Goal: Task Accomplishment & Management: Manage account settings

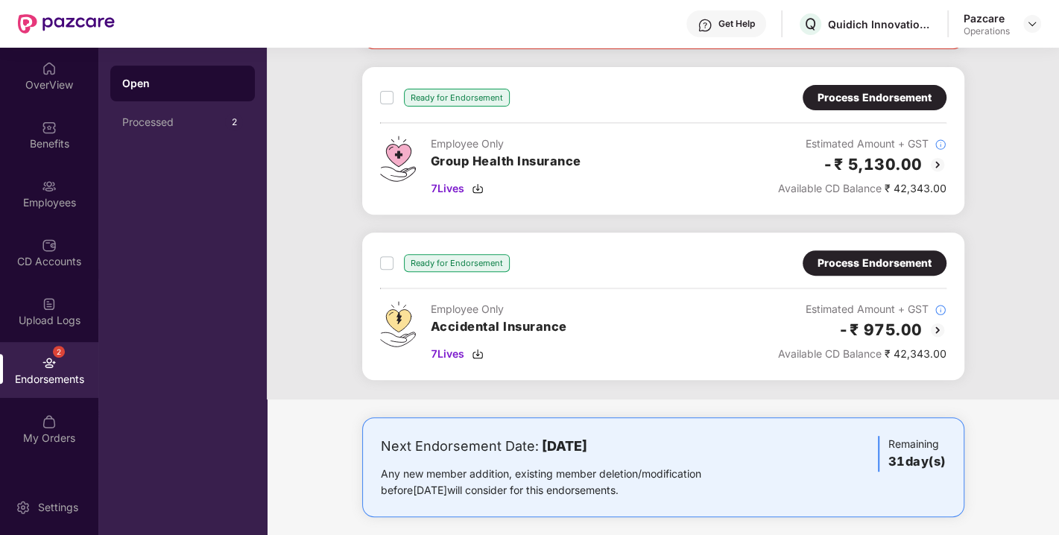
scroll to position [397, 0]
click at [482, 354] on img at bounding box center [478, 353] width 12 height 12
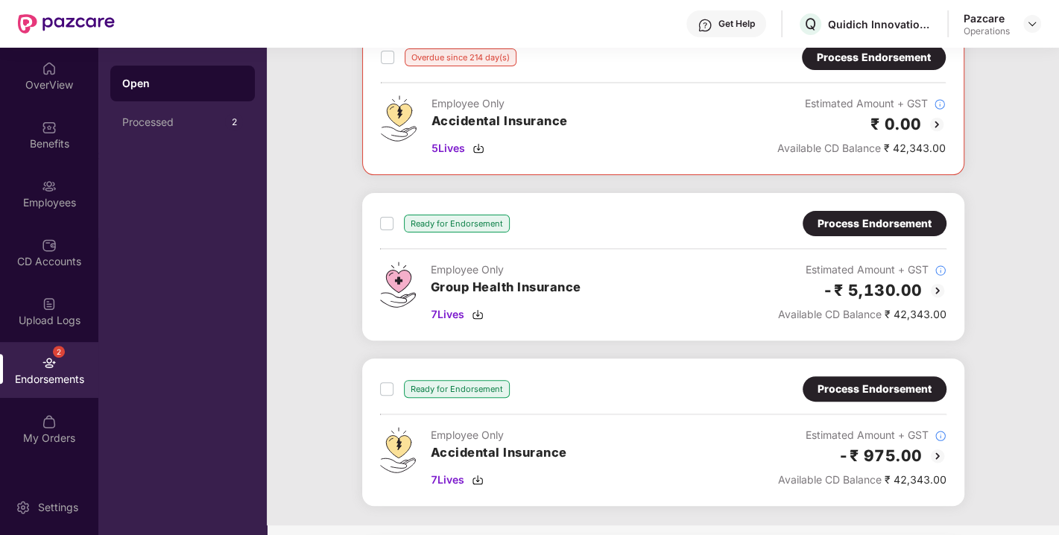
scroll to position [269, 0]
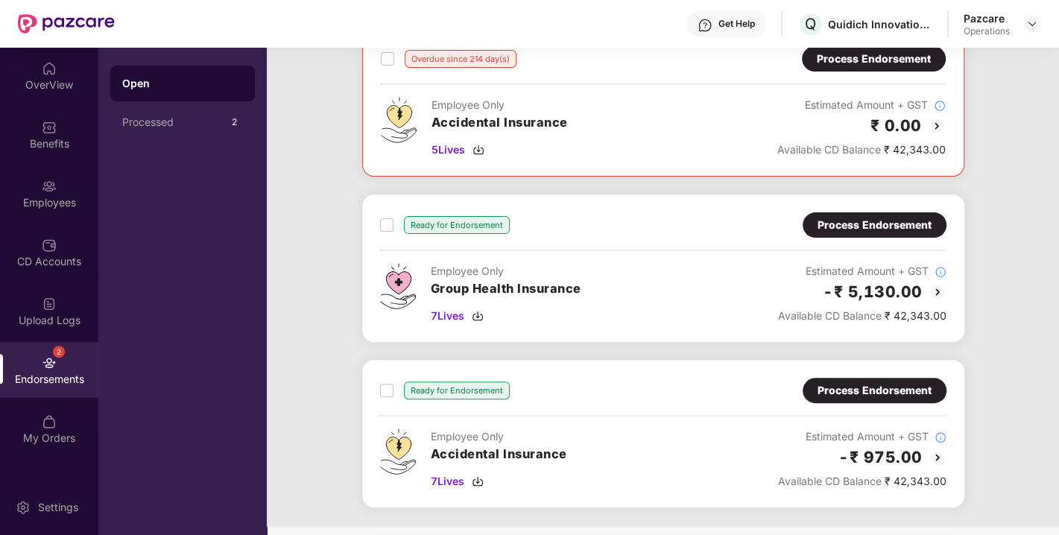
click at [856, 217] on div "Process Endorsement" at bounding box center [875, 225] width 114 height 16
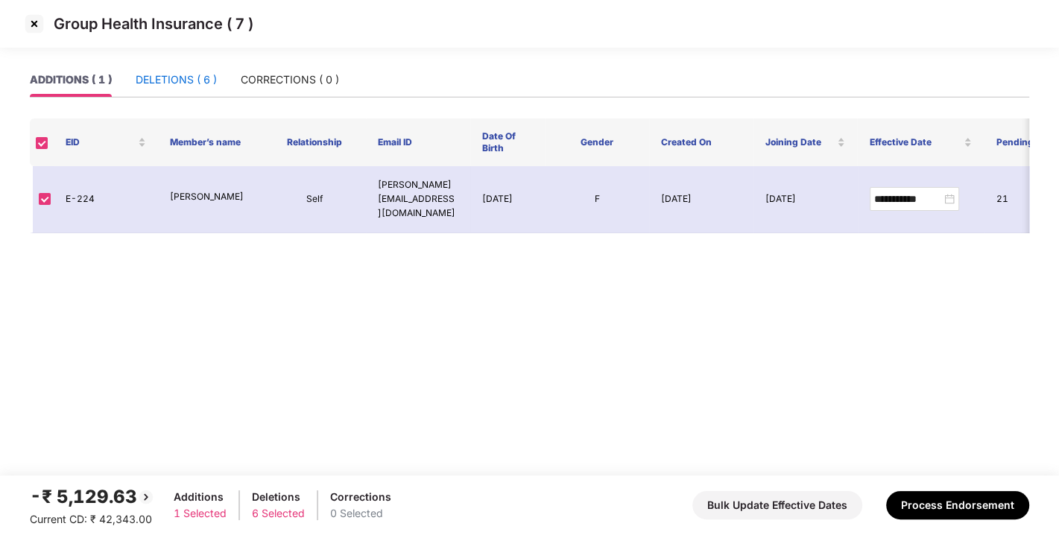
click at [183, 81] on div "DELETIONS ( 6 )" at bounding box center [176, 80] width 81 height 16
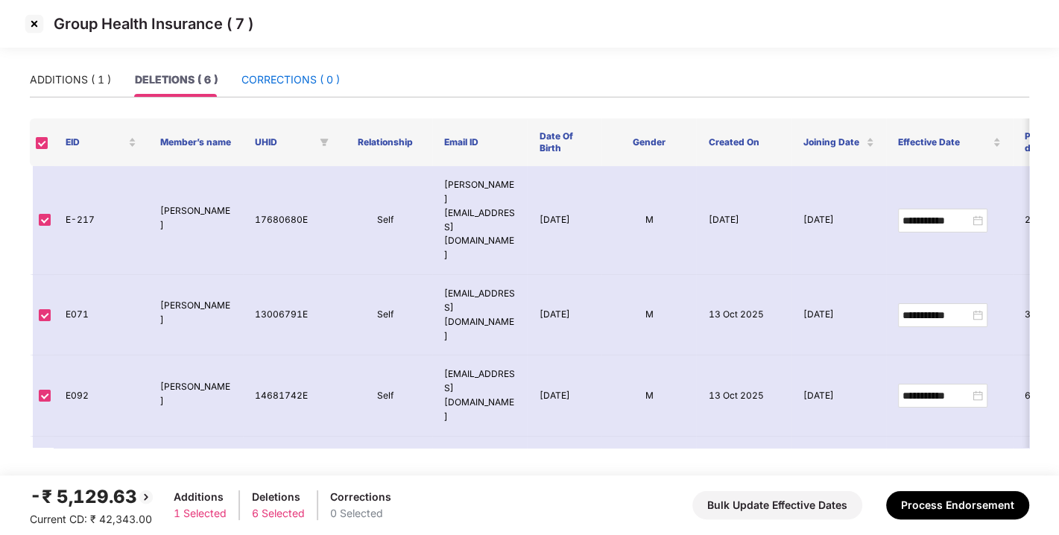
click at [286, 81] on div "CORRECTIONS ( 0 )" at bounding box center [291, 80] width 98 height 16
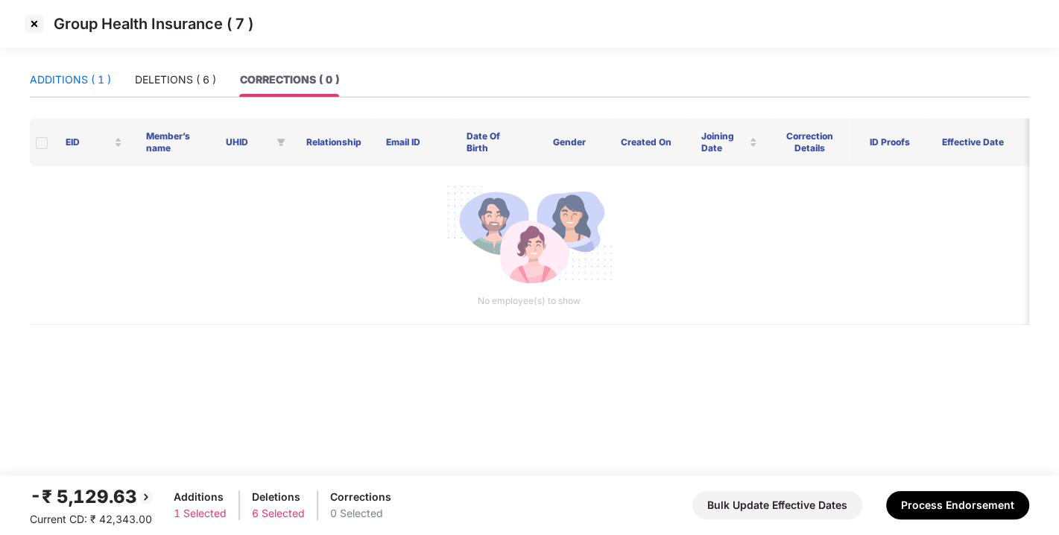
click at [92, 83] on div "ADDITIONS ( 1 )" at bounding box center [70, 80] width 81 height 16
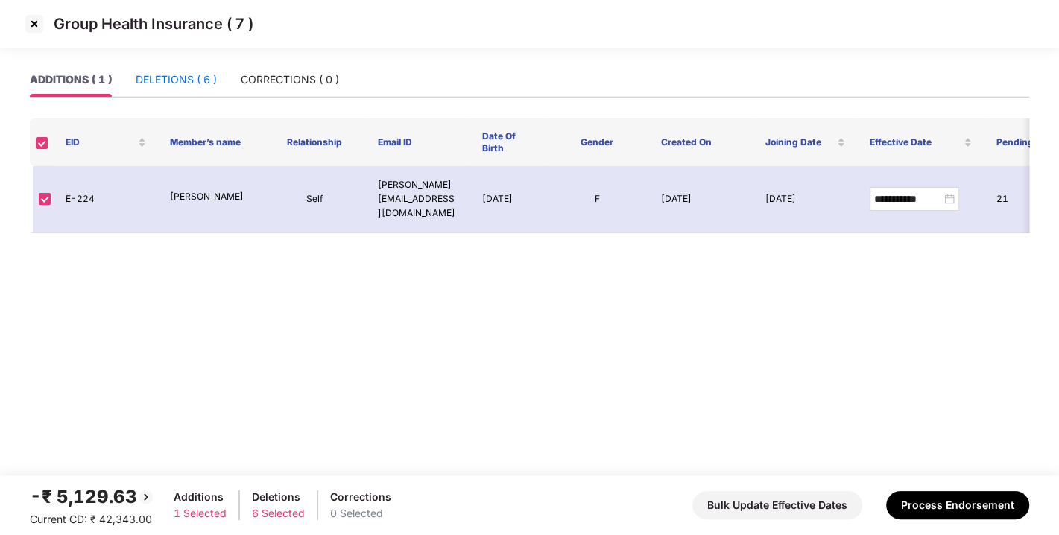
click at [162, 79] on div "DELETIONS ( 6 )" at bounding box center [176, 80] width 81 height 16
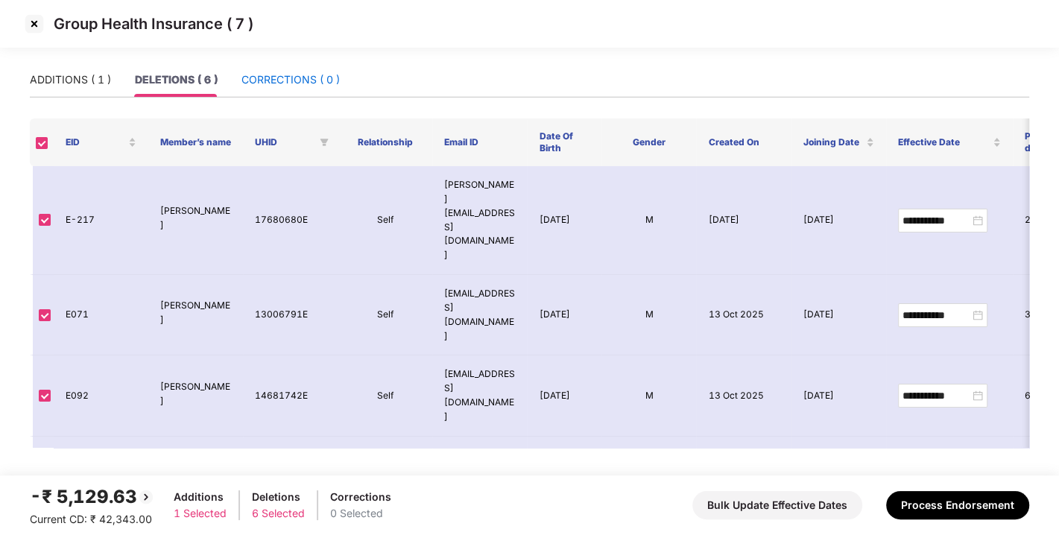
click at [249, 72] on div "CORRECTIONS ( 0 )" at bounding box center [291, 80] width 98 height 16
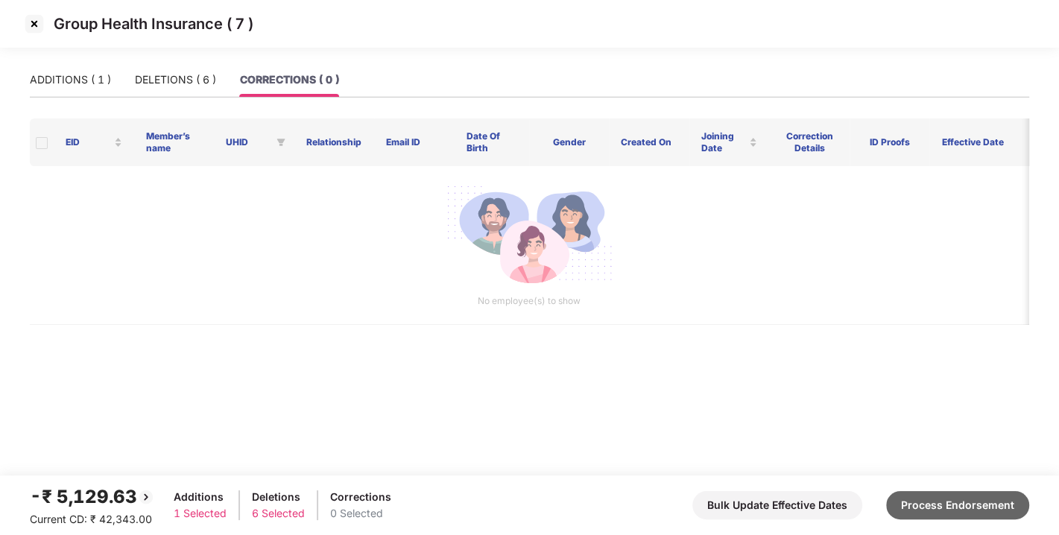
click at [962, 493] on button "Process Endorsement" at bounding box center [957, 505] width 143 height 28
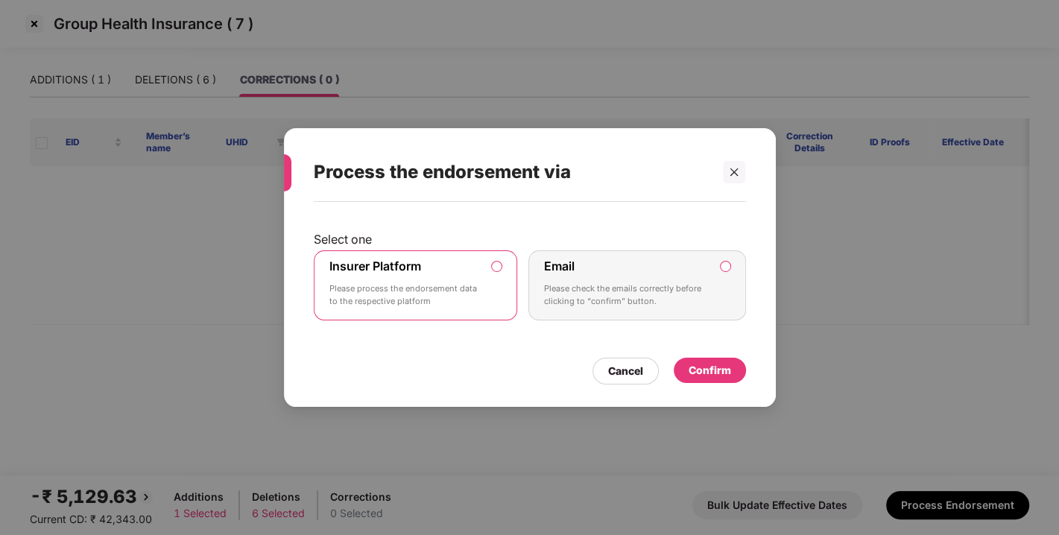
click at [702, 376] on div "Confirm" at bounding box center [710, 370] width 42 height 16
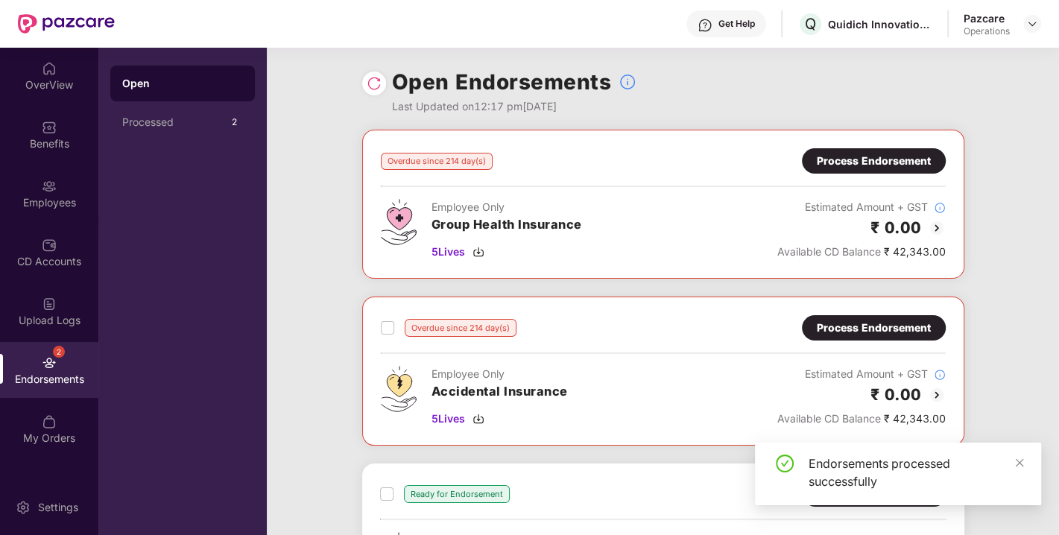
scroll to position [240, 0]
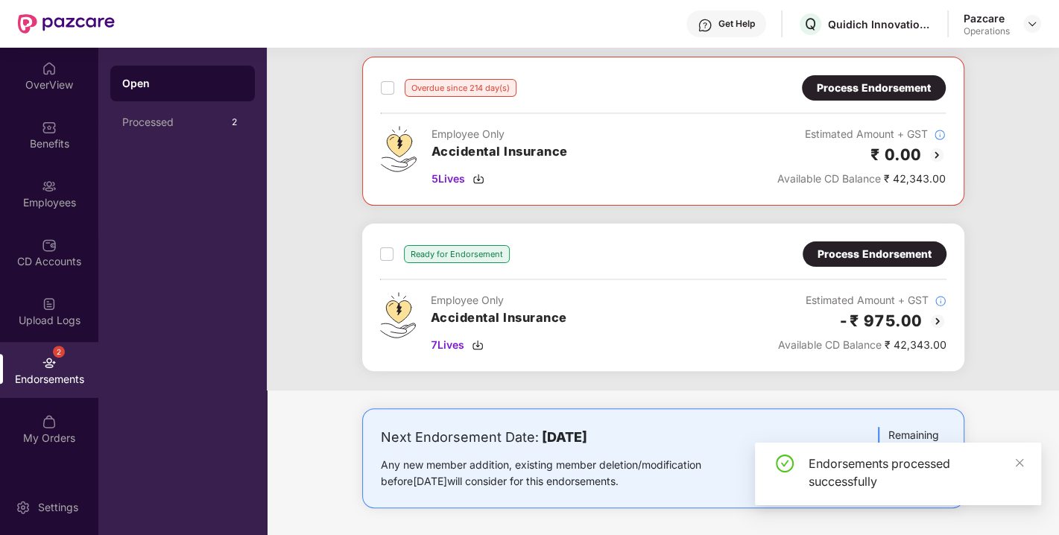
click at [850, 242] on div "Process Endorsement" at bounding box center [875, 254] width 144 height 25
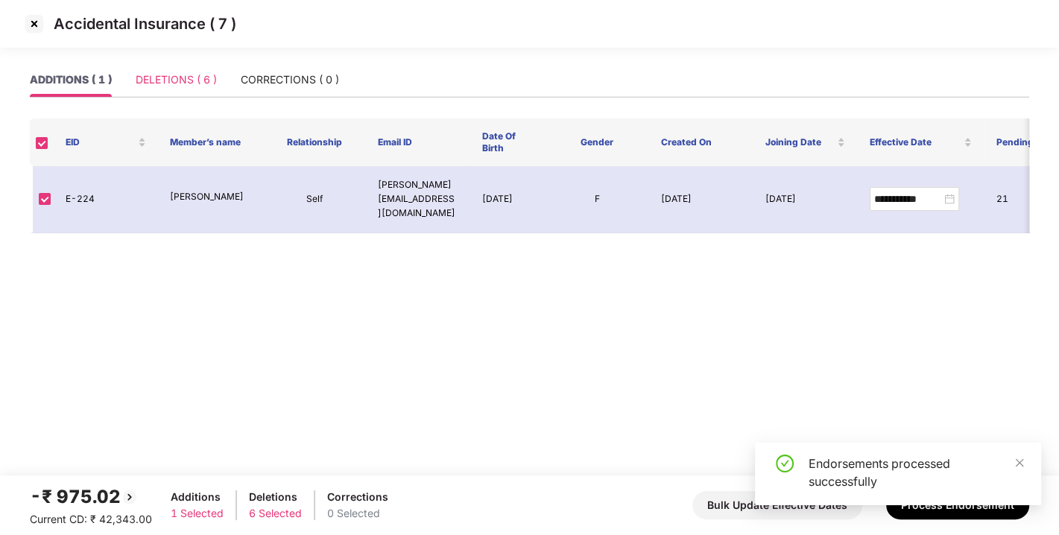
click at [187, 93] on div "DELETIONS ( 6 )" at bounding box center [176, 80] width 81 height 34
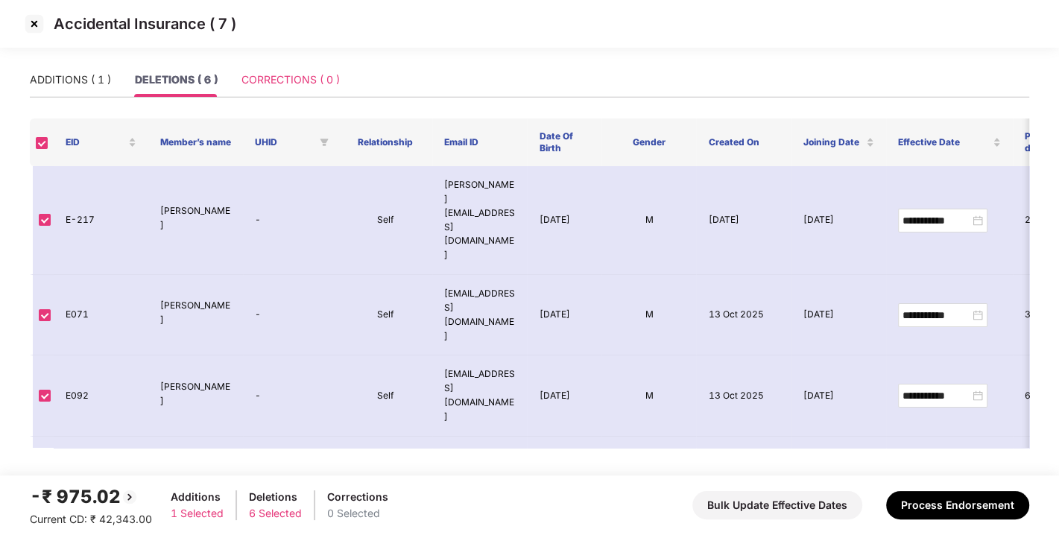
click at [245, 90] on div "CORRECTIONS ( 0 )" at bounding box center [291, 80] width 98 height 34
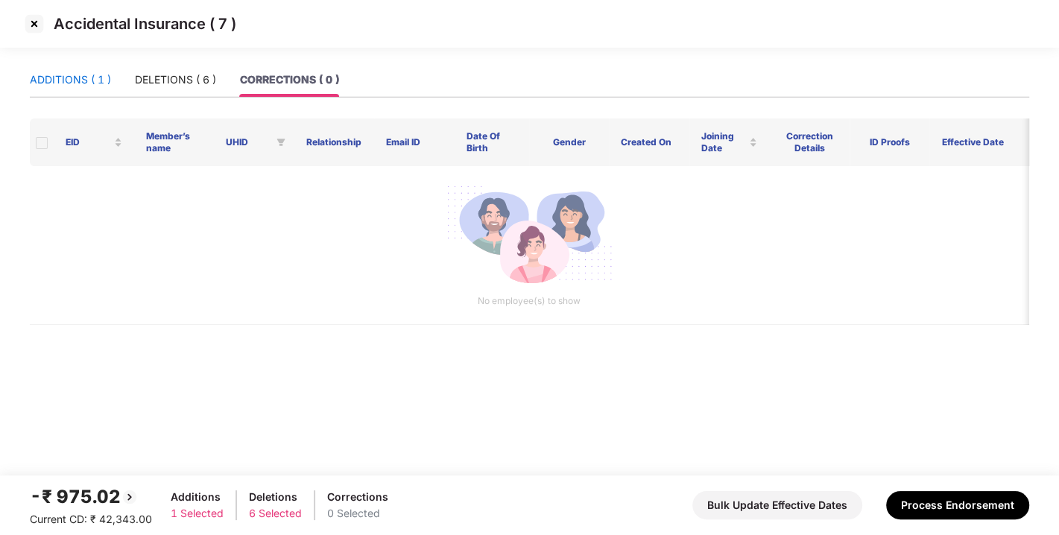
click at [75, 72] on div "ADDITIONS ( 1 )" at bounding box center [70, 80] width 81 height 16
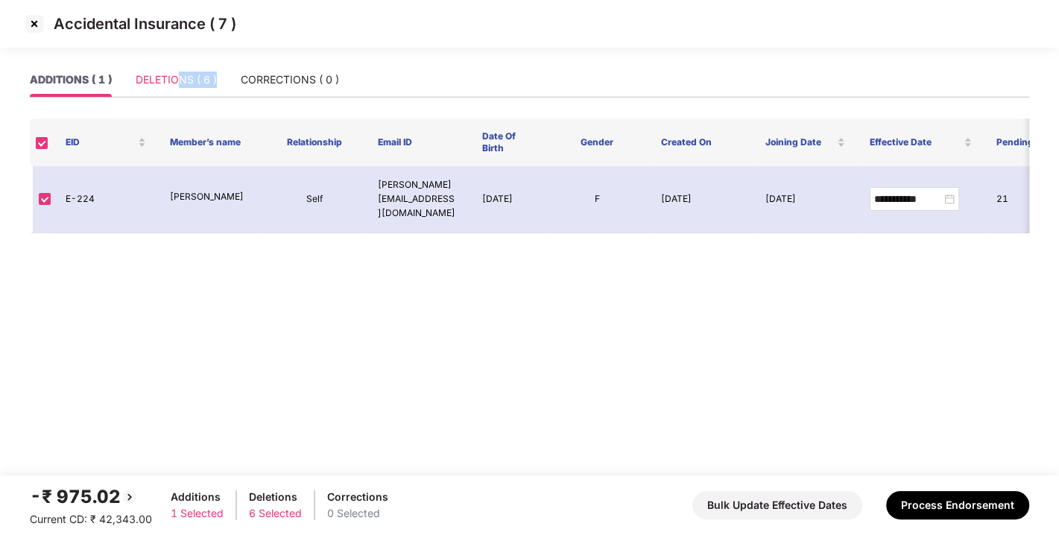
drag, startPoint x: 223, startPoint y: 68, endPoint x: 179, endPoint y: 74, distance: 44.4
click at [179, 74] on div "ADDITIONS ( 1 ) DELETIONS ( 6 ) CORRECTIONS ( 0 )" at bounding box center [184, 80] width 309 height 34
click at [179, 74] on div "DELETIONS ( 6 )" at bounding box center [176, 80] width 81 height 16
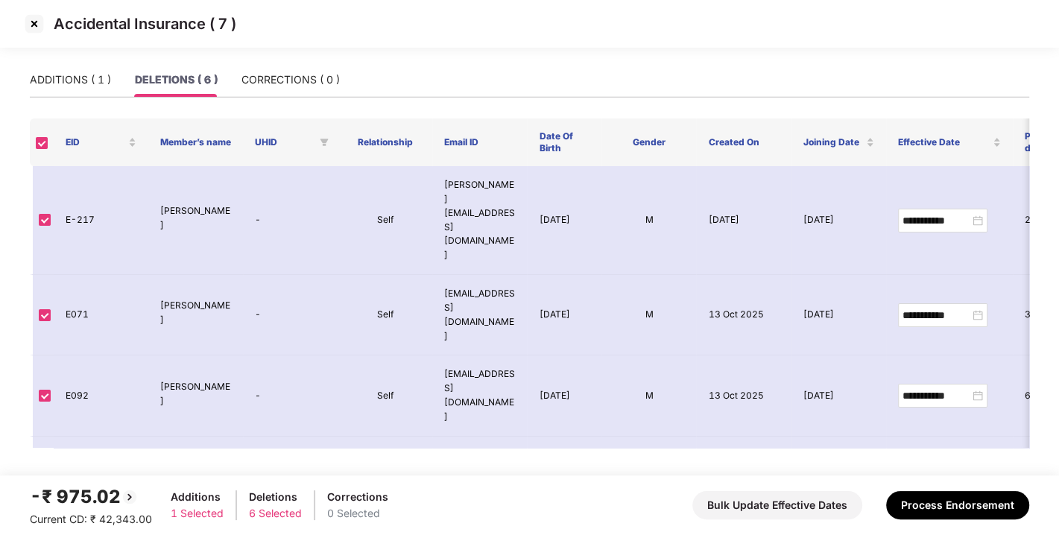
click at [322, 61] on div "Accidental Insurance ( 7 )" at bounding box center [529, 31] width 1059 height 63
click at [303, 72] on div "CORRECTIONS ( 0 )" at bounding box center [291, 80] width 98 height 16
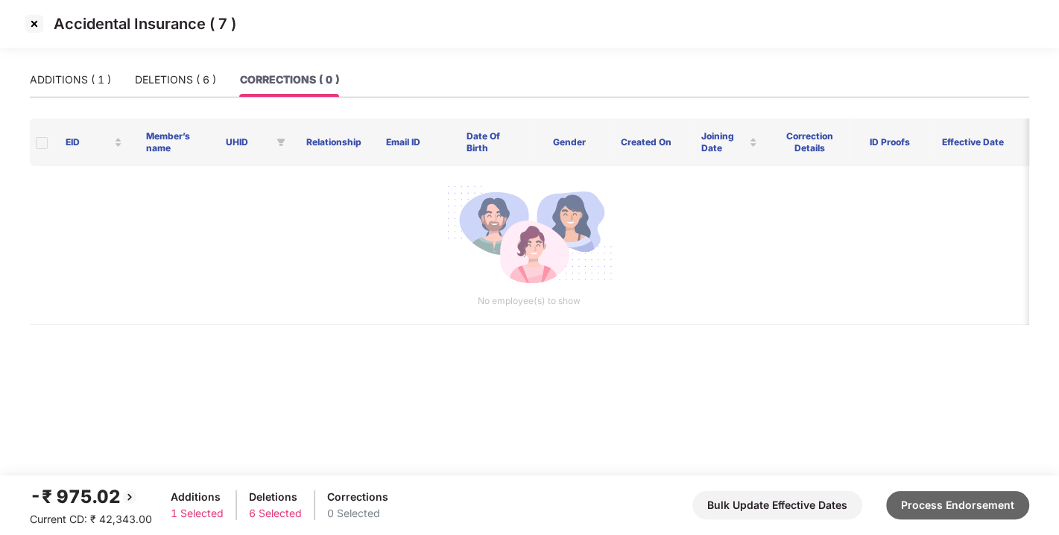
click at [915, 502] on button "Process Endorsement" at bounding box center [957, 505] width 143 height 28
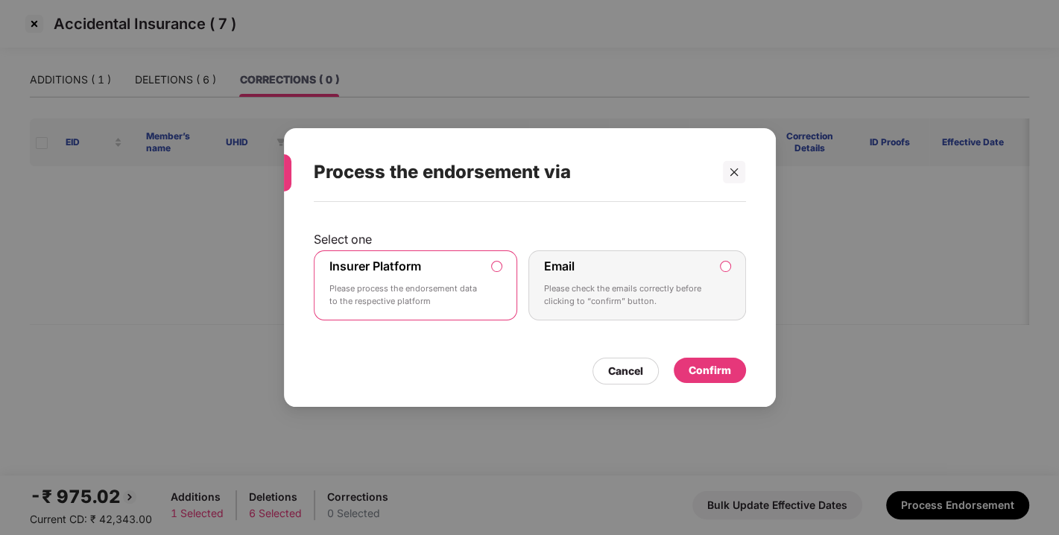
click at [700, 381] on div "Confirm" at bounding box center [710, 370] width 72 height 25
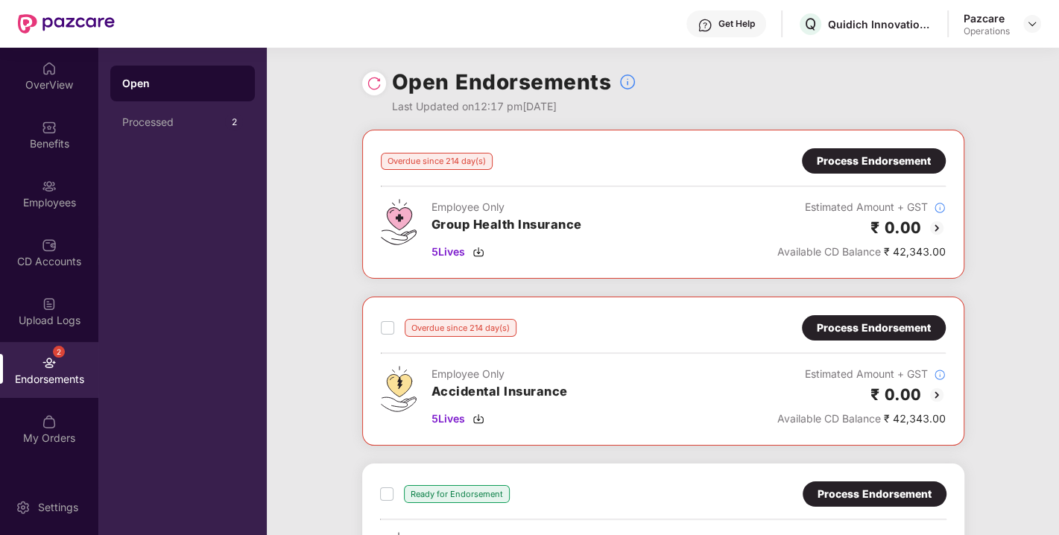
click at [370, 81] on img at bounding box center [374, 83] width 15 height 15
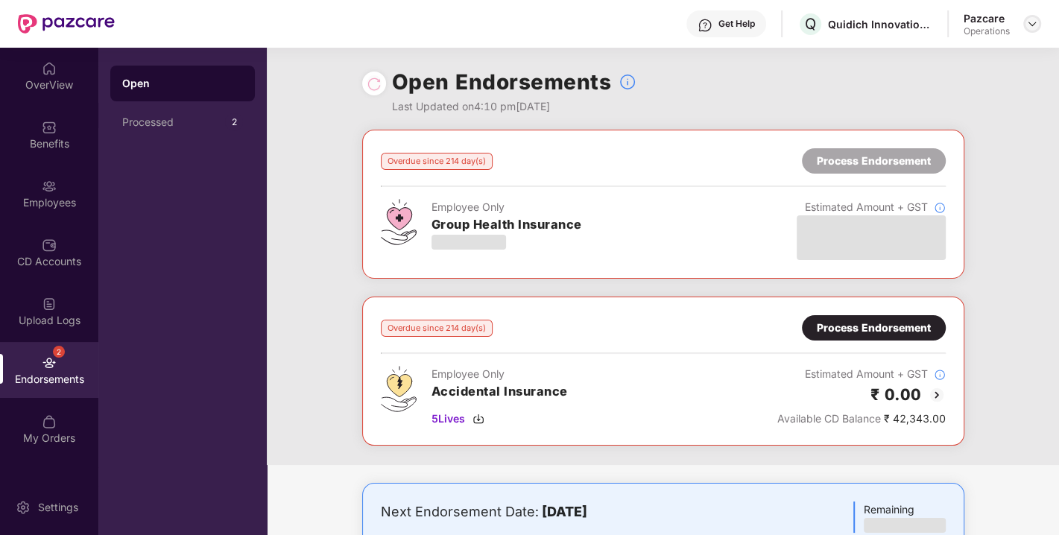
click at [1026, 22] on img at bounding box center [1032, 24] width 12 height 12
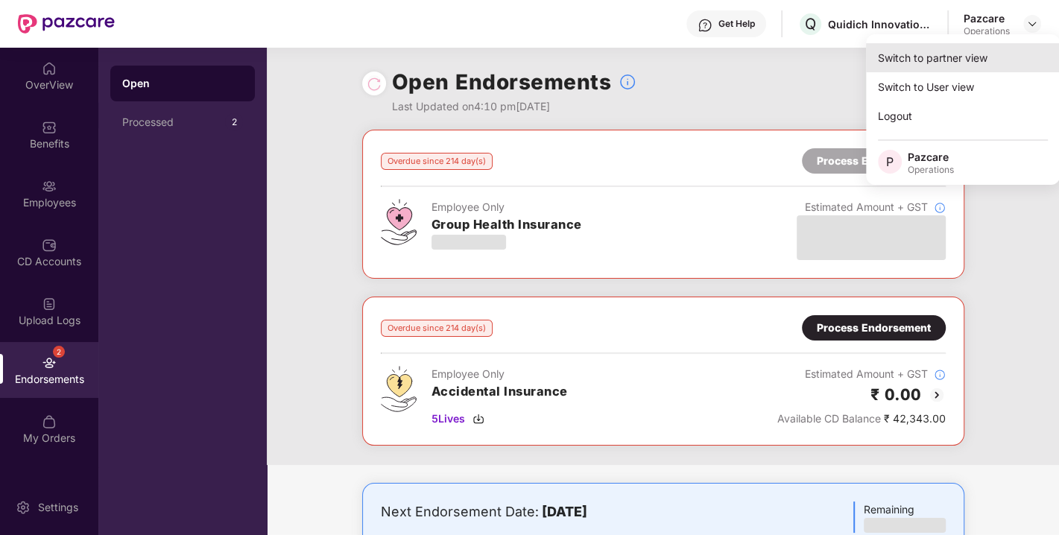
click at [955, 54] on div "Switch to partner view" at bounding box center [963, 57] width 194 height 29
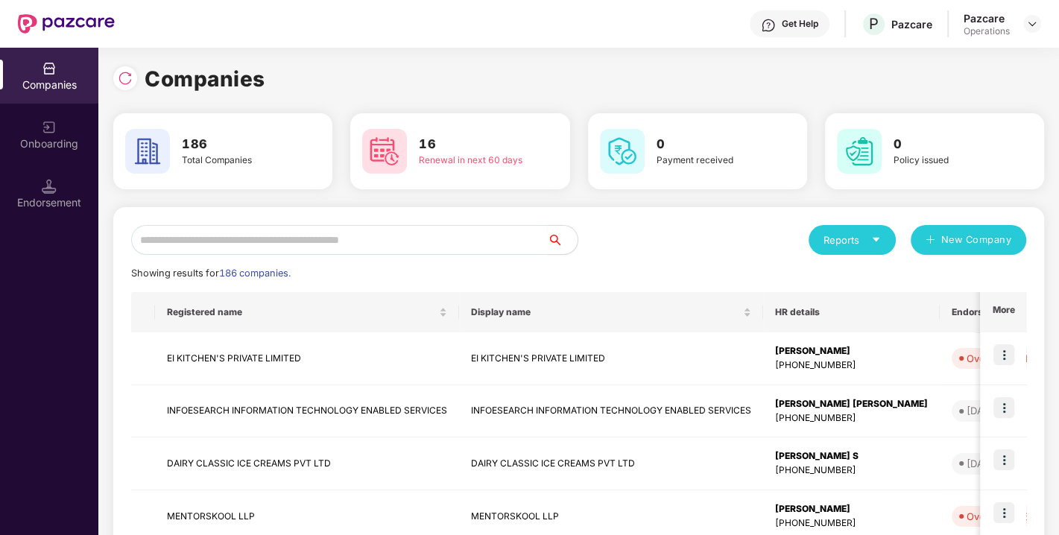
click at [52, 209] on div "Endorsement" at bounding box center [49, 202] width 98 height 15
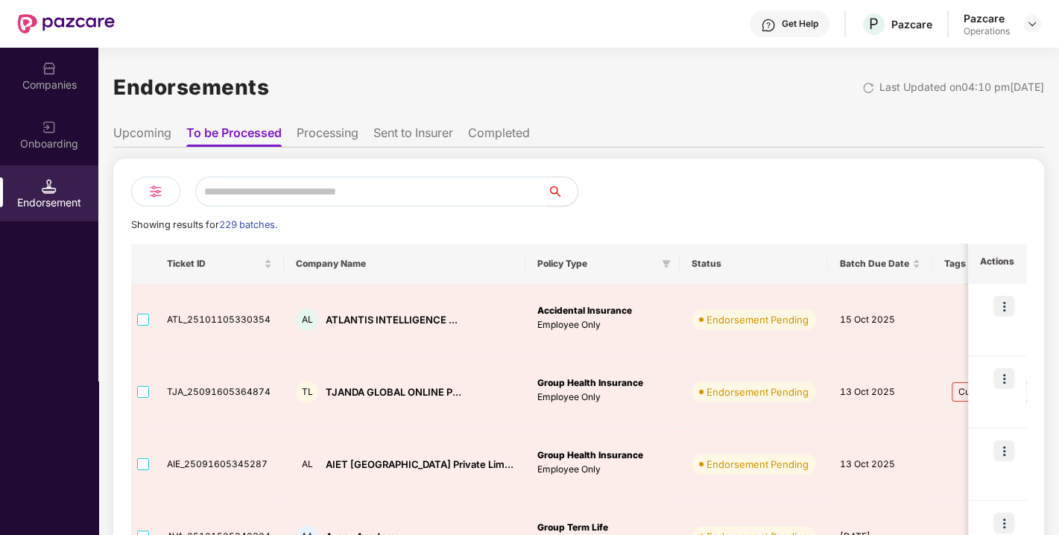
click at [45, 82] on div "Companies" at bounding box center [49, 85] width 98 height 15
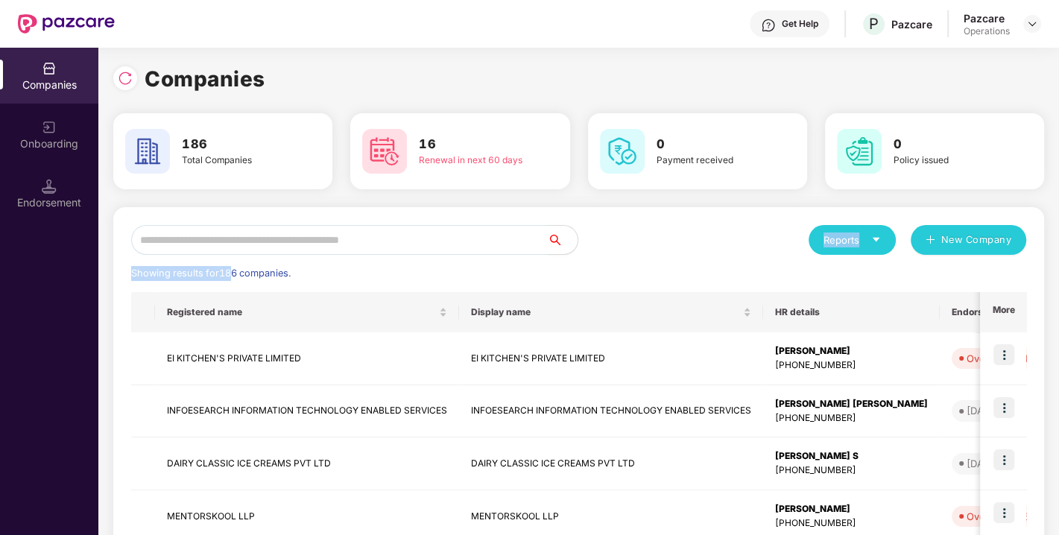
drag, startPoint x: 234, startPoint y: 256, endPoint x: 203, endPoint y: 237, distance: 36.8
click at [203, 237] on input "text" at bounding box center [339, 240] width 417 height 30
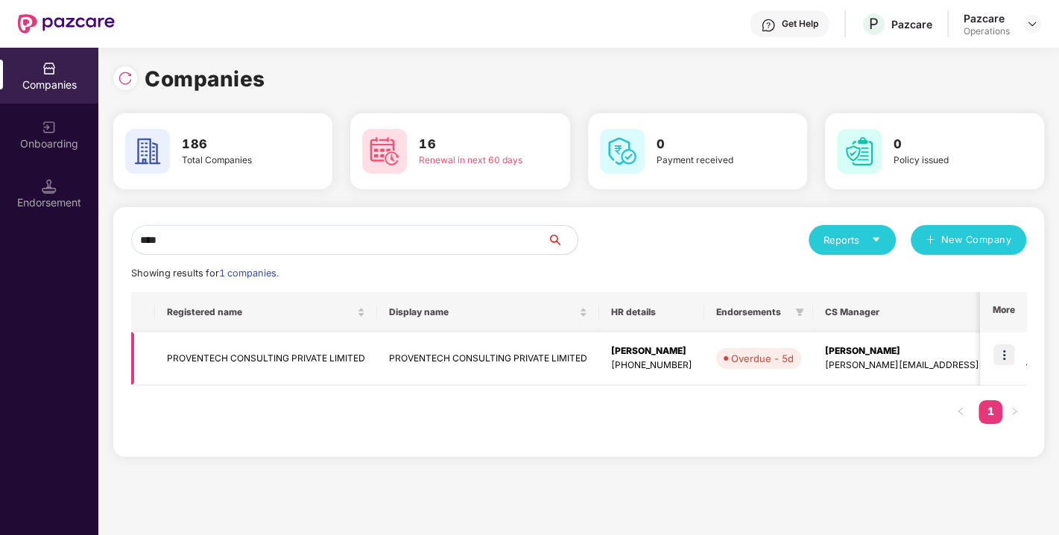
type input "****"
click at [1003, 354] on img at bounding box center [1004, 354] width 21 height 21
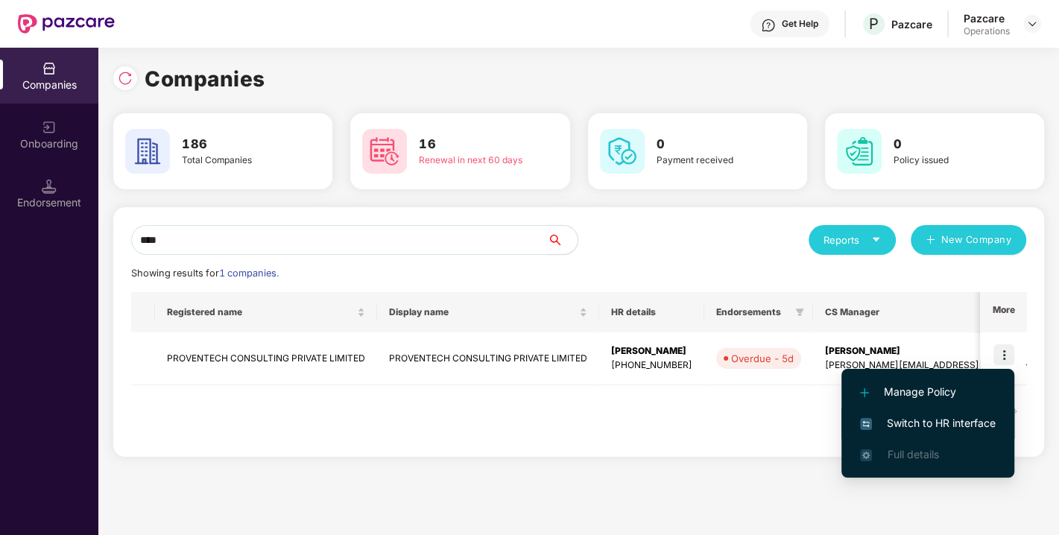
click at [921, 421] on span "Switch to HR interface" at bounding box center [928, 423] width 136 height 16
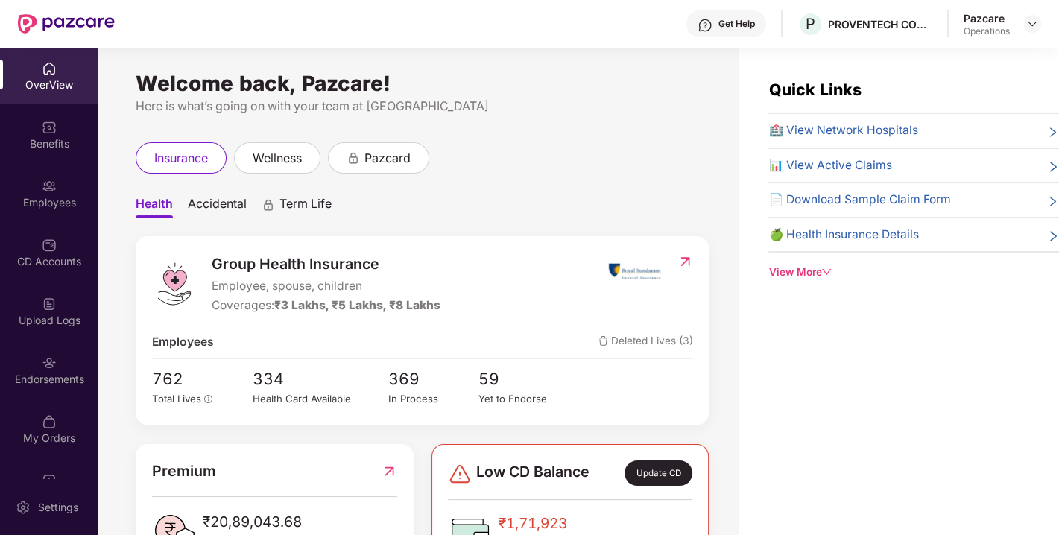
click at [43, 374] on div "Endorsements" at bounding box center [49, 379] width 98 height 15
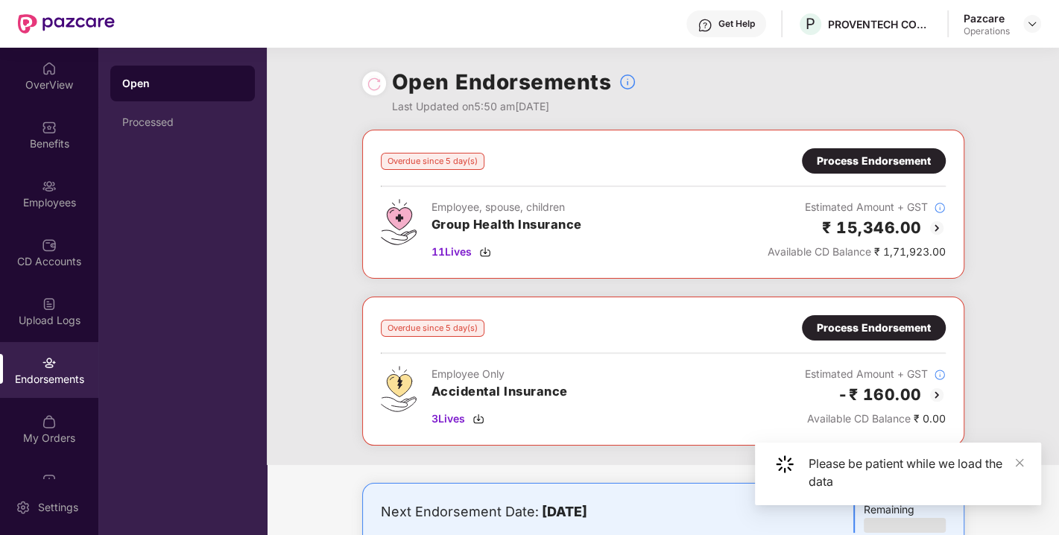
click at [856, 147] on div "Overdue since 5 day(s) Process Endorsement Employee, spouse, children Group Hea…" at bounding box center [663, 204] width 602 height 149
click at [826, 167] on div "Process Endorsement" at bounding box center [874, 161] width 114 height 16
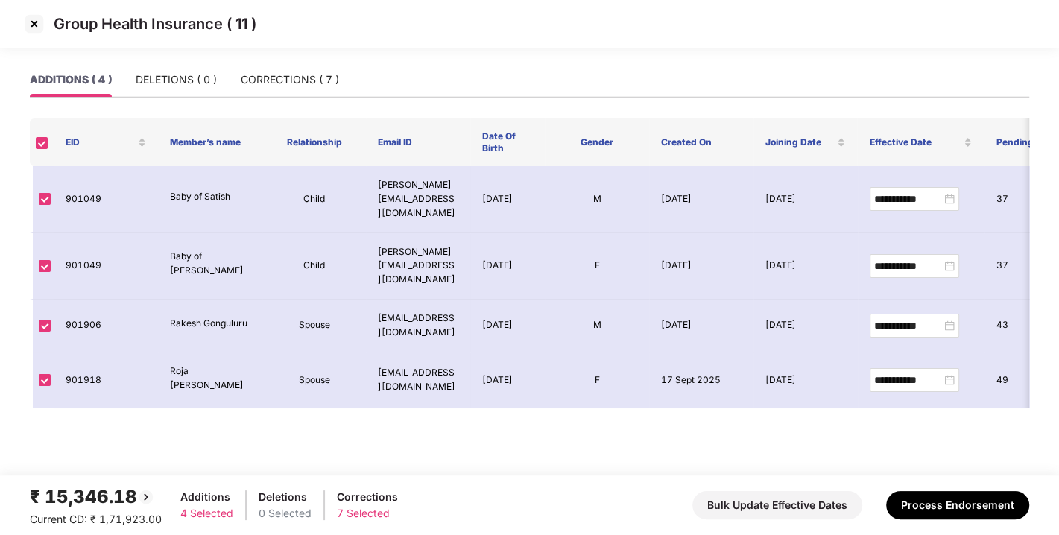
click at [38, 16] on img at bounding box center [34, 24] width 24 height 24
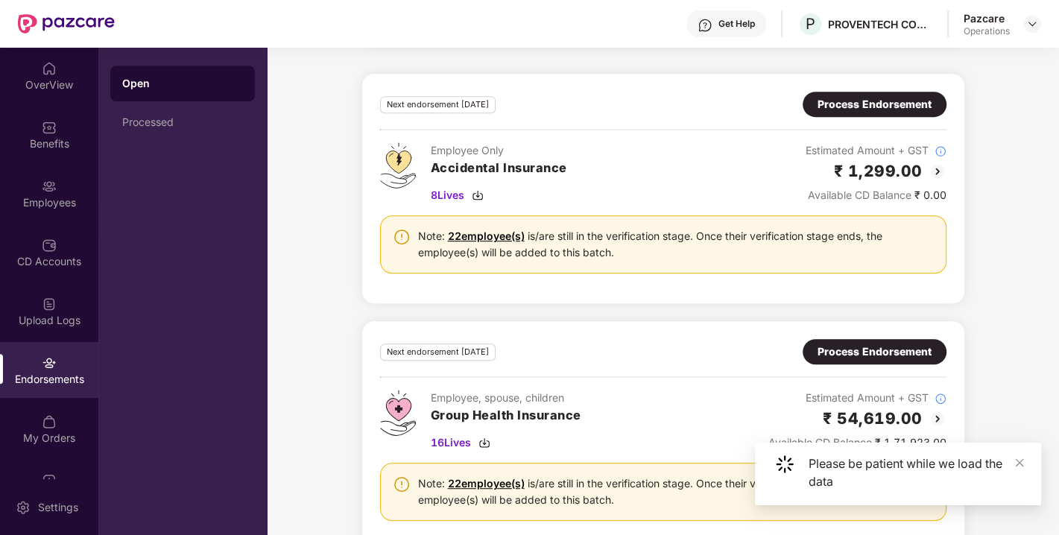
scroll to position [568, 0]
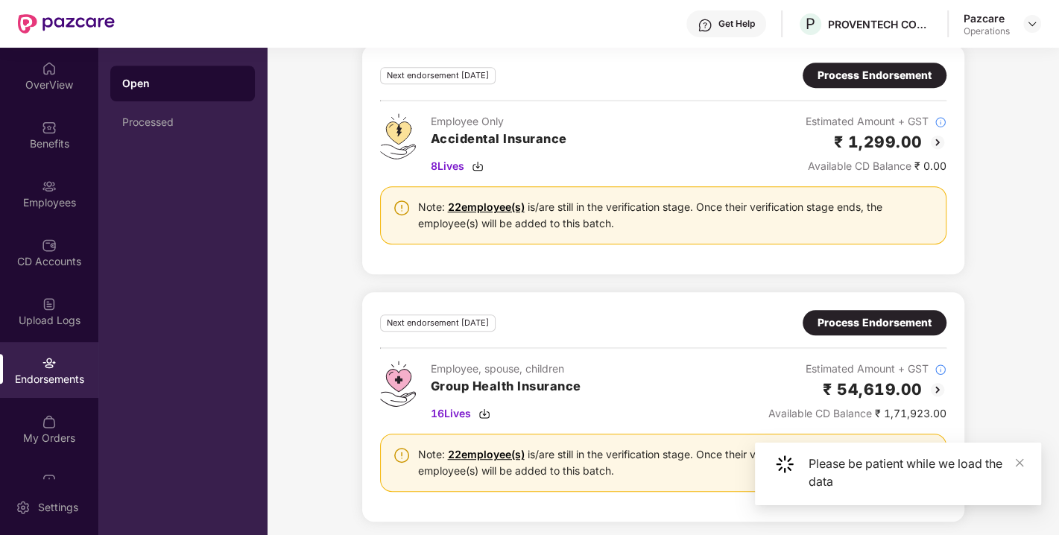
click at [865, 315] on div "Process Endorsement" at bounding box center [875, 323] width 114 height 16
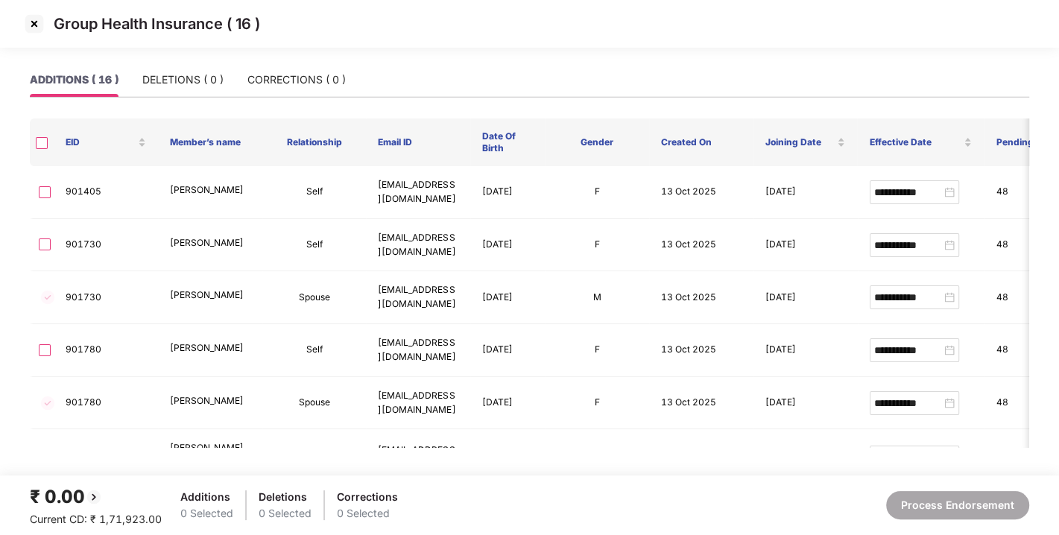
click at [34, 15] on img at bounding box center [34, 24] width 24 height 24
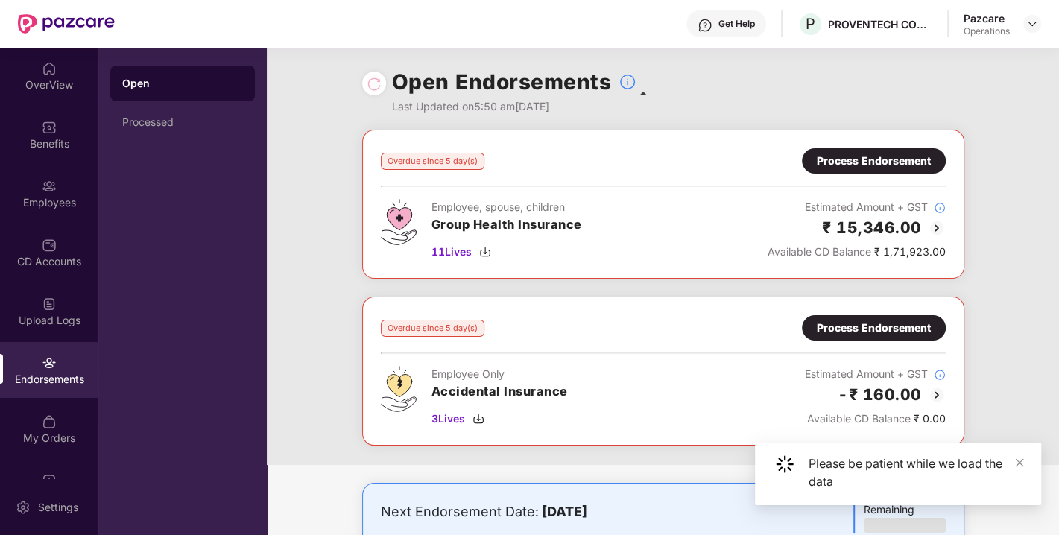
click at [645, 93] on span at bounding box center [643, 94] width 7 height 4
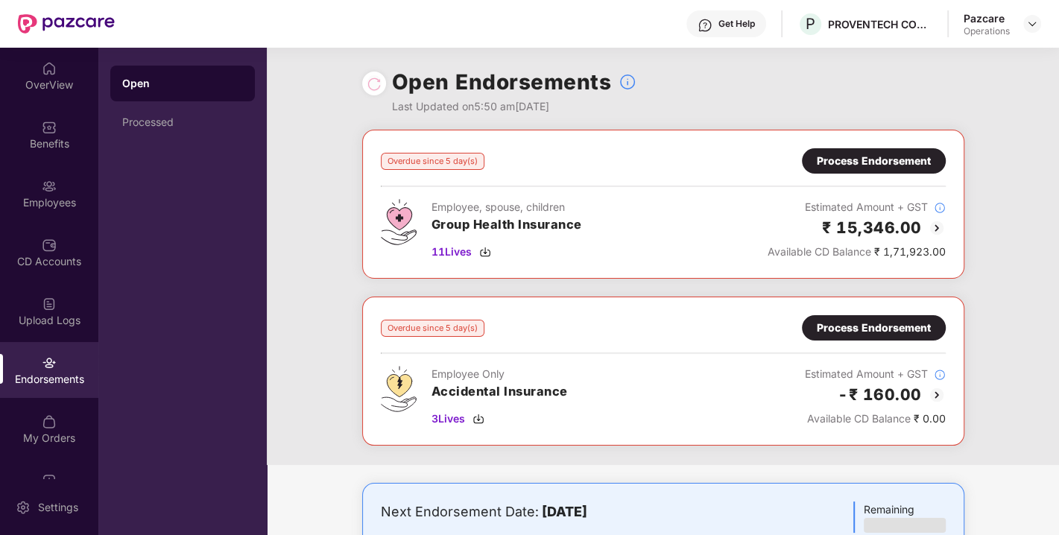
click at [704, 87] on div "Open Endorsements Last Updated on 5:50 am[DATE]" at bounding box center [663, 89] width 602 height 82
click at [370, 87] on img at bounding box center [374, 83] width 15 height 15
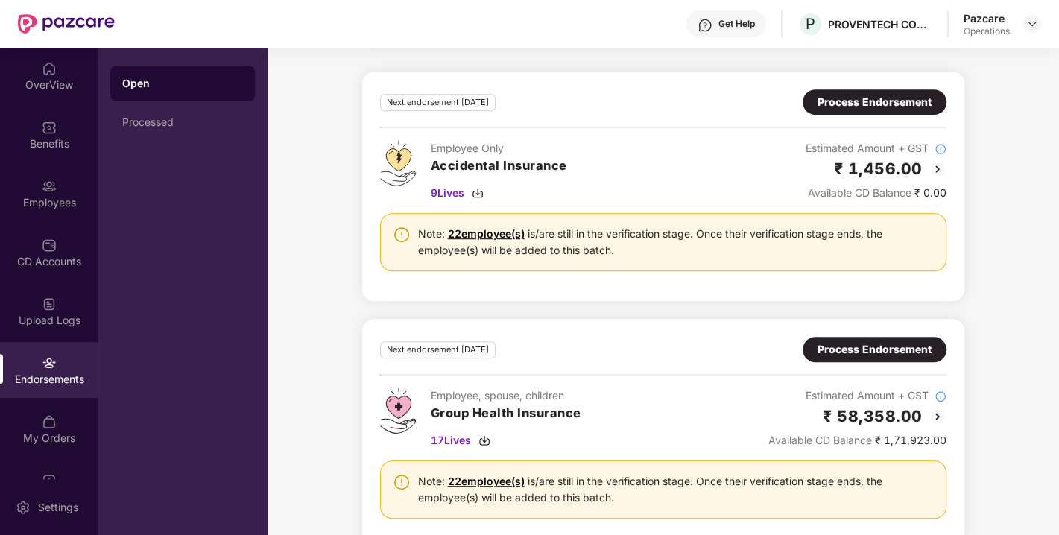
scroll to position [568, 0]
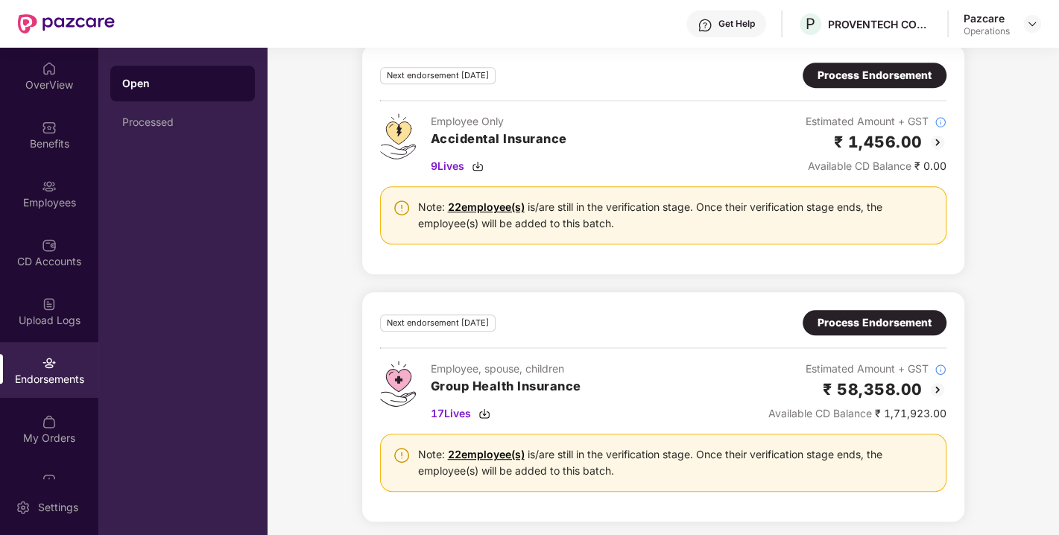
click at [871, 324] on div "Process Endorsement" at bounding box center [875, 323] width 114 height 16
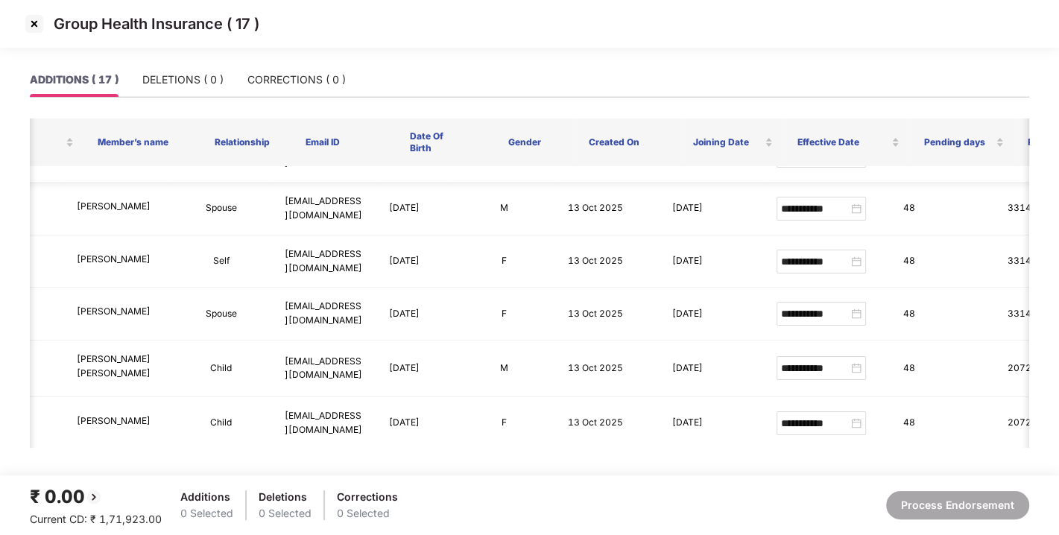
scroll to position [0, 98]
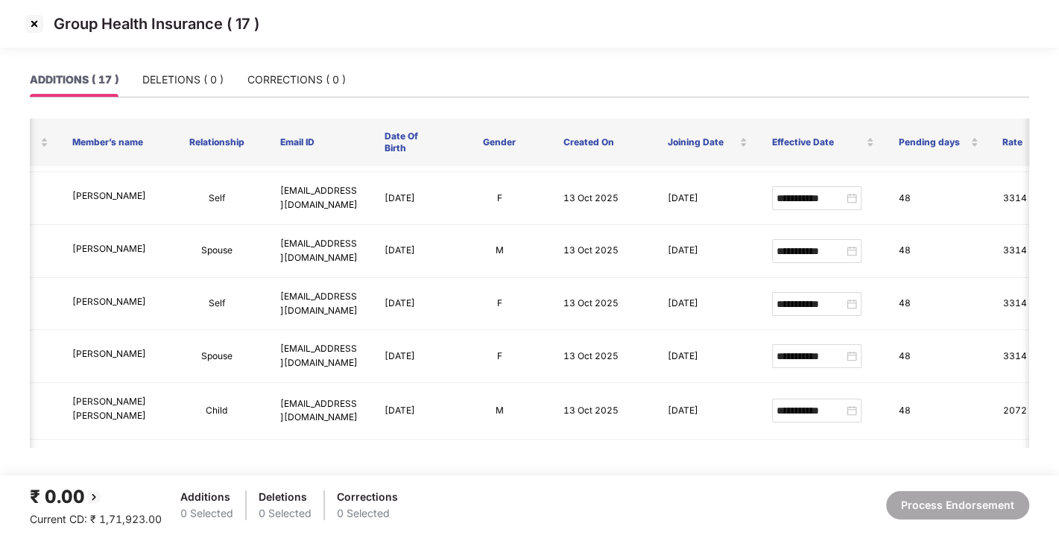
click at [25, 21] on img at bounding box center [34, 24] width 24 height 24
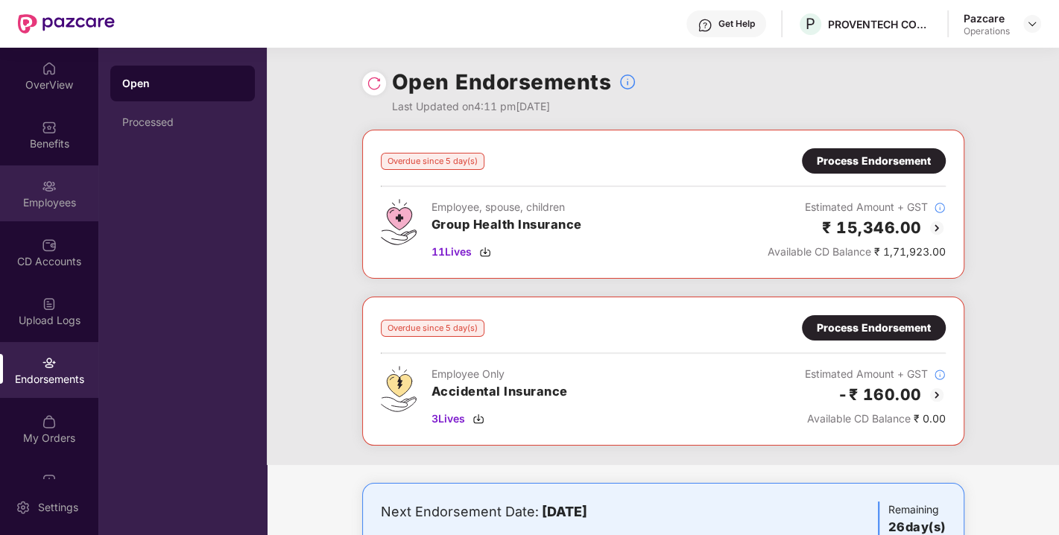
click at [60, 195] on div "Employees" at bounding box center [49, 202] width 98 height 15
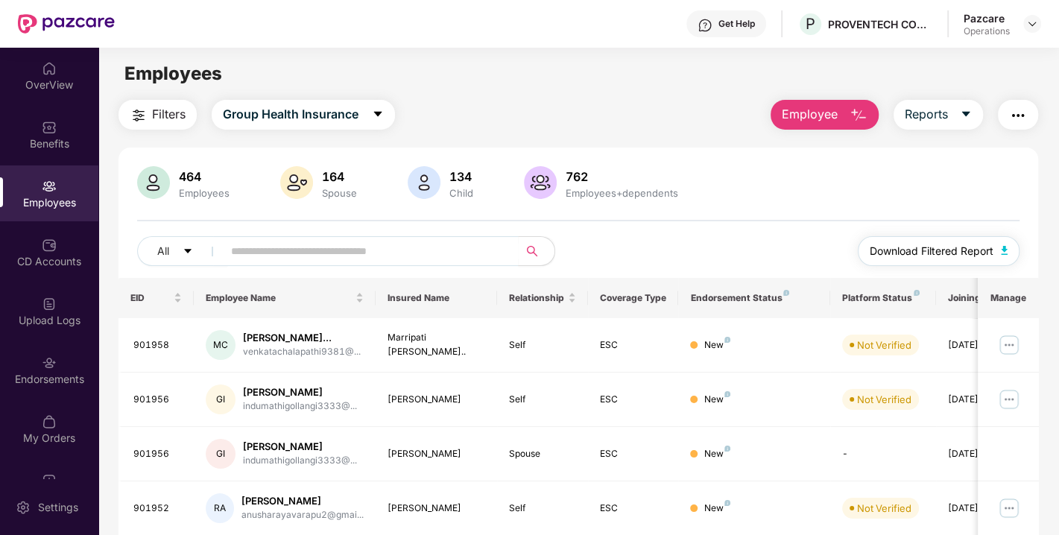
click at [1005, 243] on button "Download Filtered Report" at bounding box center [939, 251] width 163 height 30
click at [1030, 23] on img at bounding box center [1032, 24] width 12 height 12
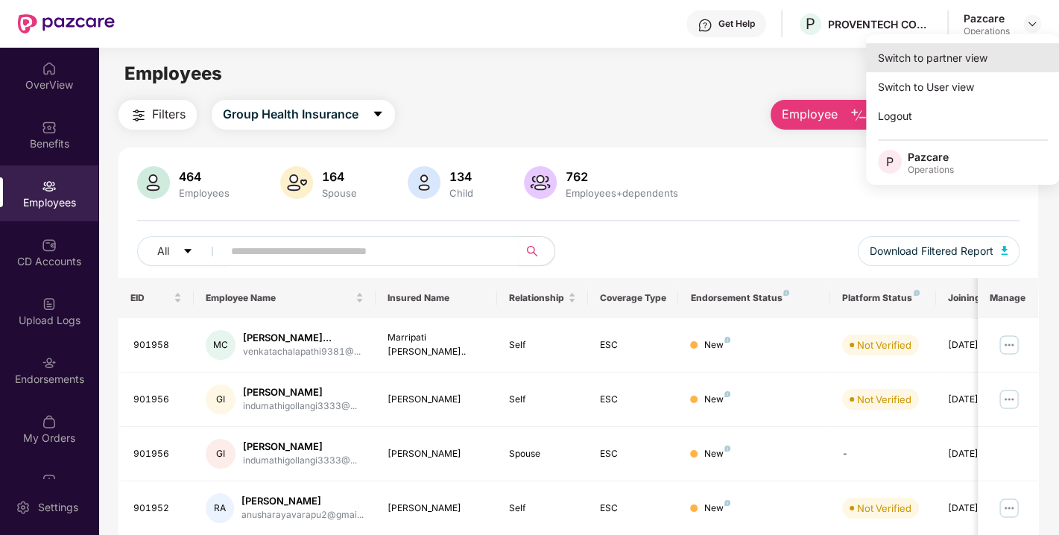
click at [947, 51] on div "Switch to partner view" at bounding box center [963, 57] width 194 height 29
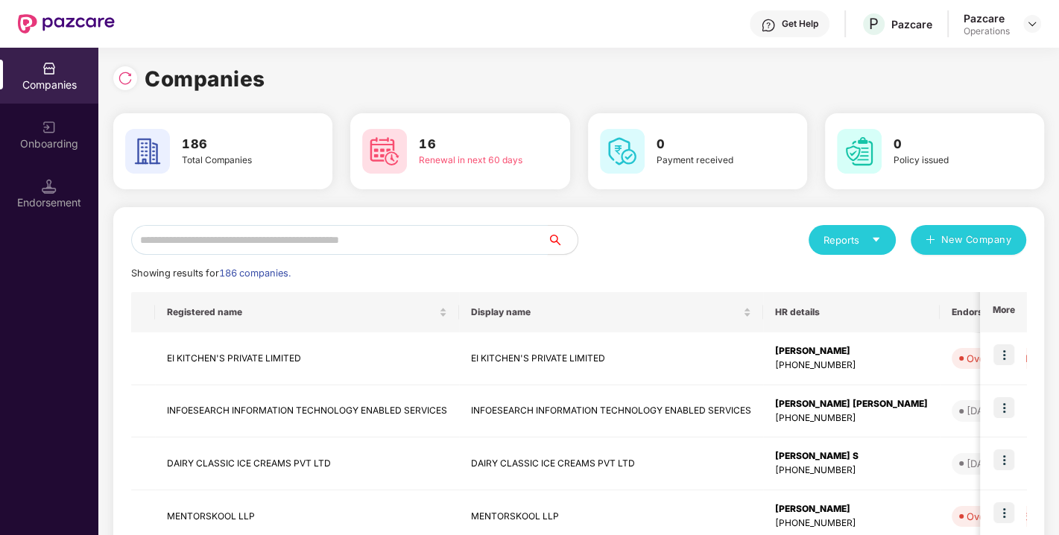
click at [396, 243] on input "text" at bounding box center [339, 240] width 417 height 30
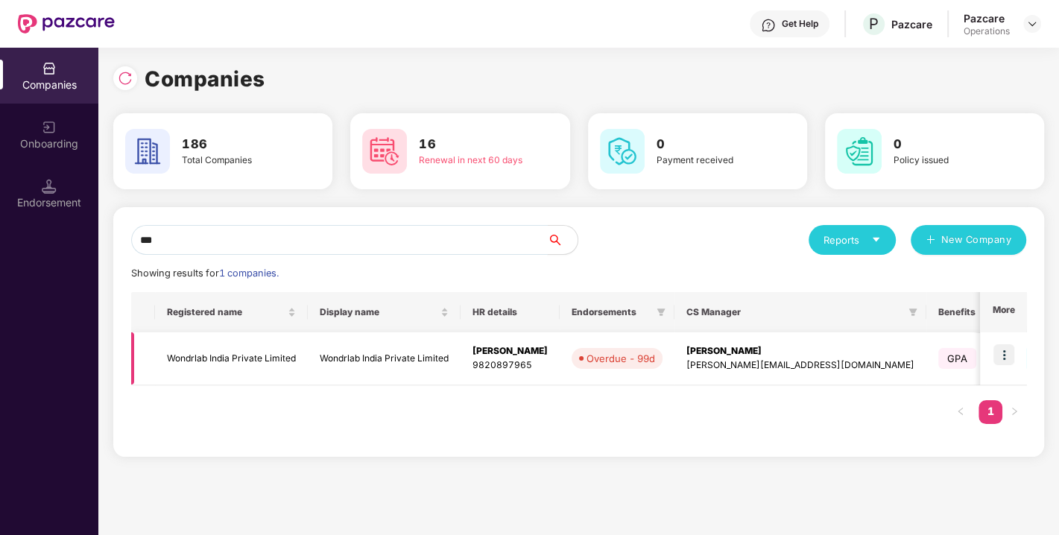
type input "***"
click at [224, 355] on td "Wondrlab India Private Limited" at bounding box center [231, 358] width 153 height 53
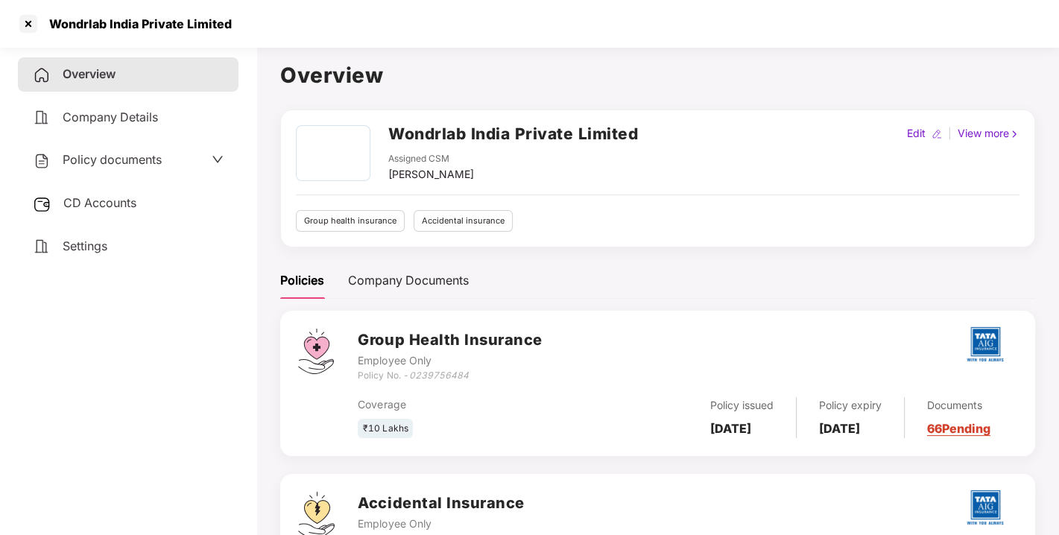
click at [409, 123] on h2 "Wondrlab India Private Limited" at bounding box center [513, 134] width 250 height 25
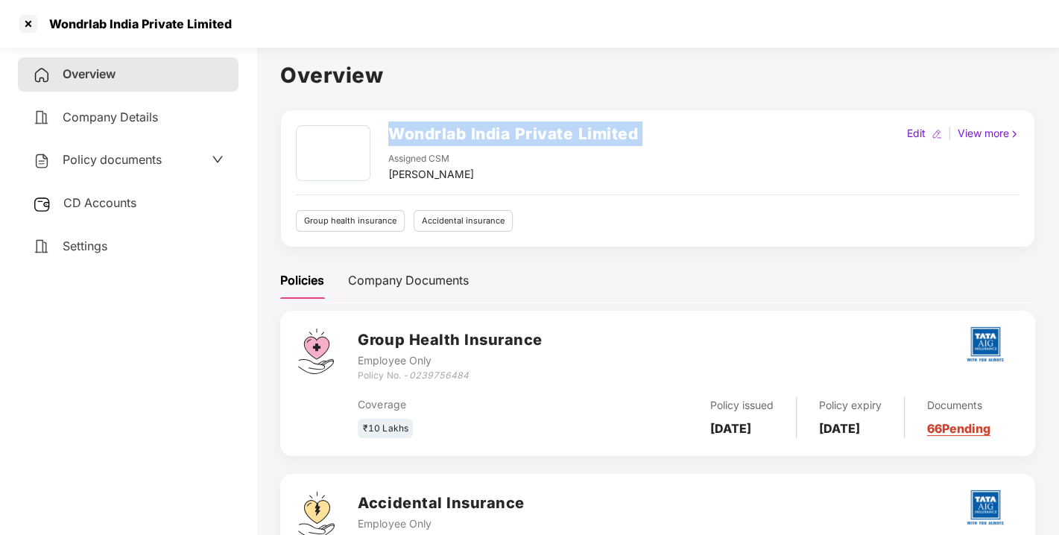
click at [409, 123] on h2 "Wondrlab India Private Limited" at bounding box center [513, 134] width 250 height 25
copy h2 "Wondrlab India Private Limited"
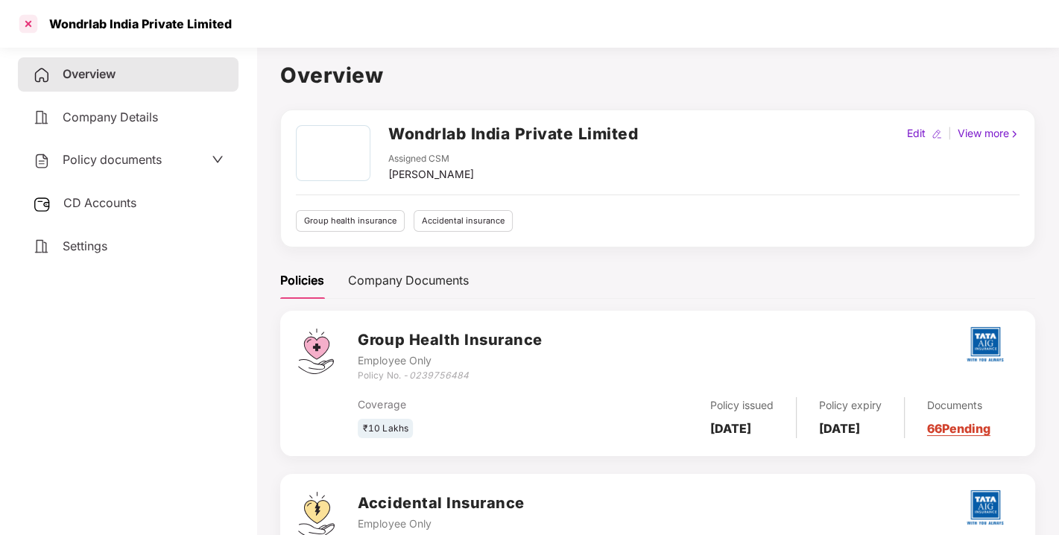
click at [30, 19] on div at bounding box center [28, 24] width 24 height 24
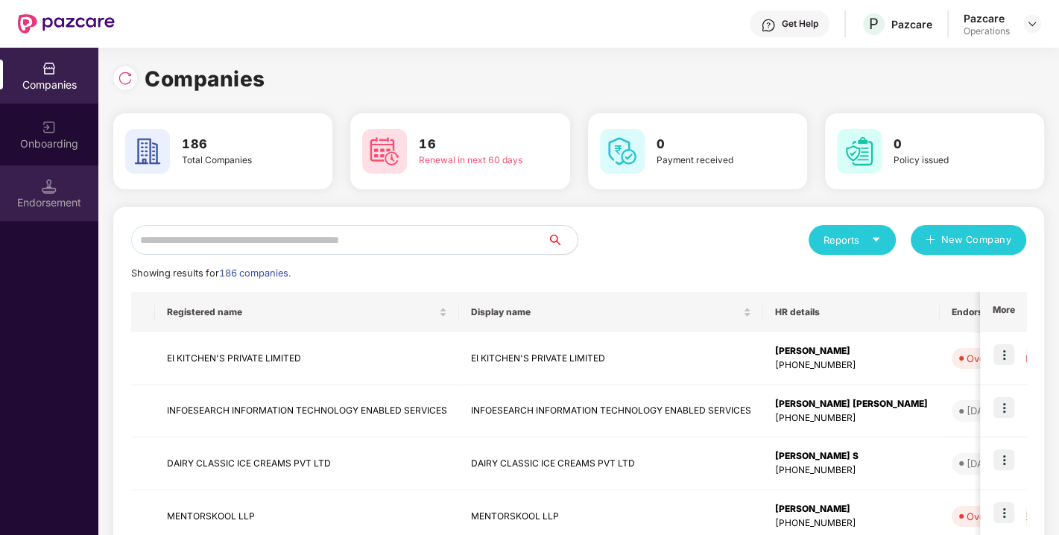
click at [70, 192] on div "Endorsement" at bounding box center [49, 193] width 98 height 56
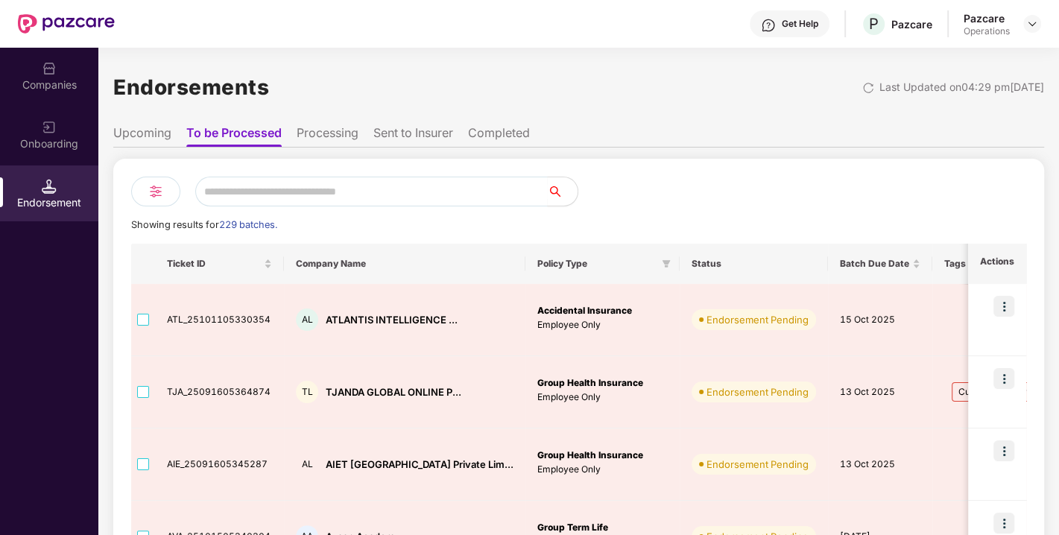
click at [49, 72] on img at bounding box center [49, 68] width 15 height 15
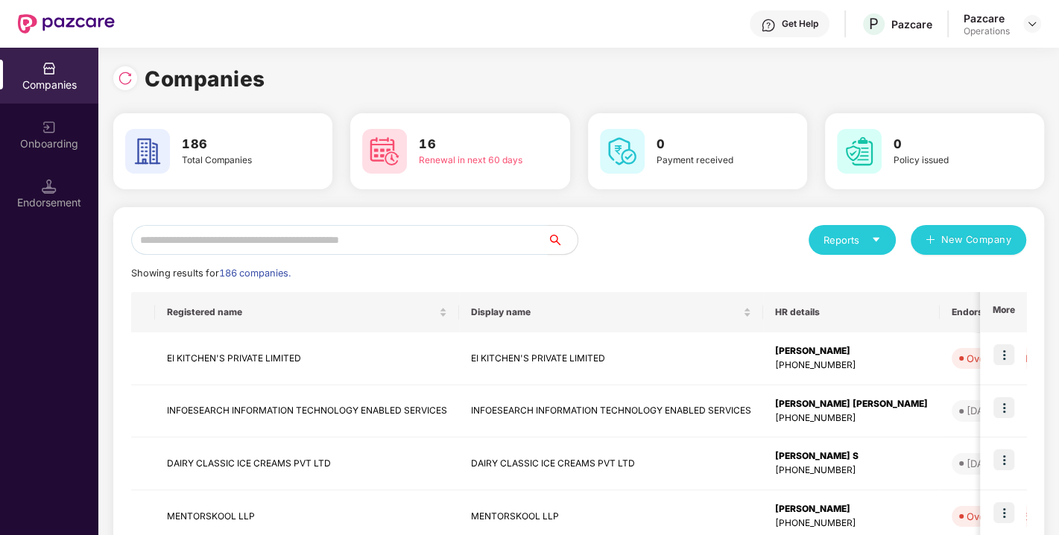
click at [253, 234] on input "text" at bounding box center [339, 240] width 417 height 30
paste input "**********"
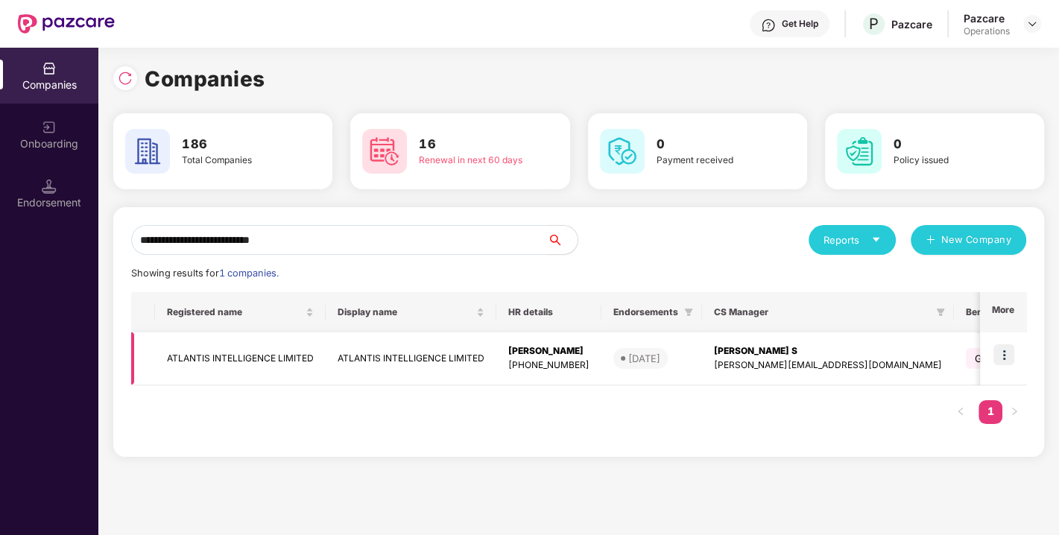
type input "**********"
click at [1006, 354] on img at bounding box center [1004, 354] width 21 height 21
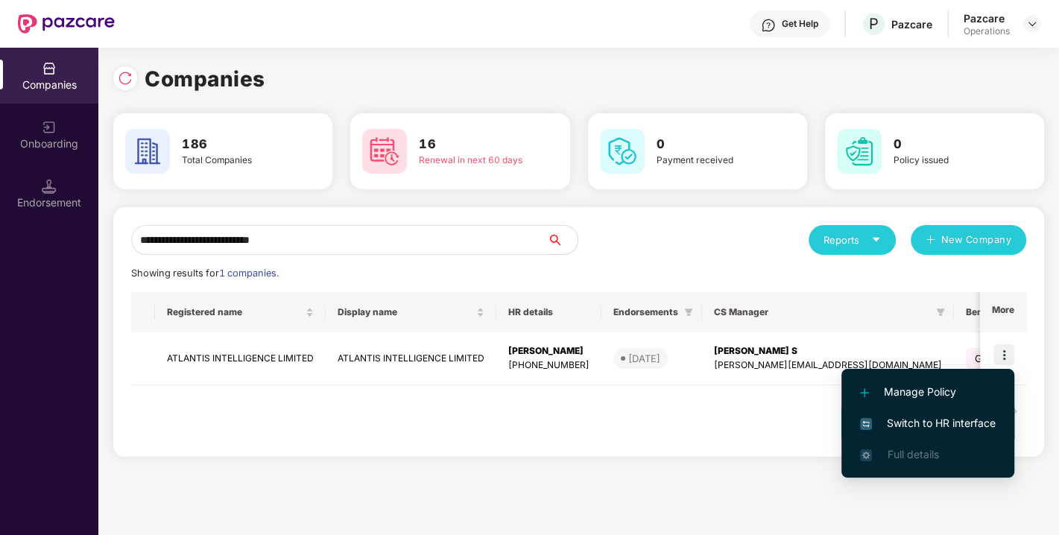
click at [950, 417] on span "Switch to HR interface" at bounding box center [928, 423] width 136 height 16
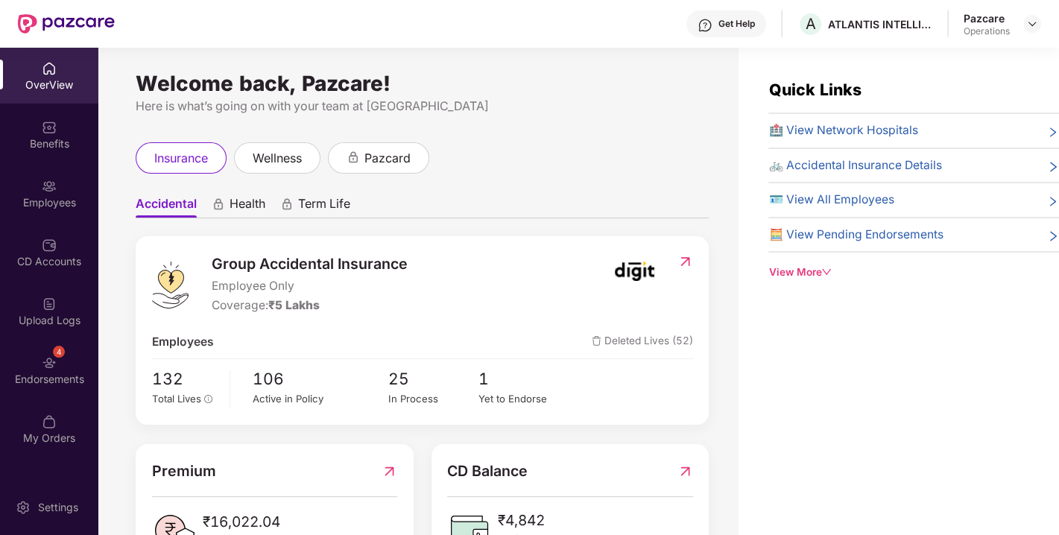
click at [63, 366] on div "4 Endorsements" at bounding box center [49, 370] width 98 height 56
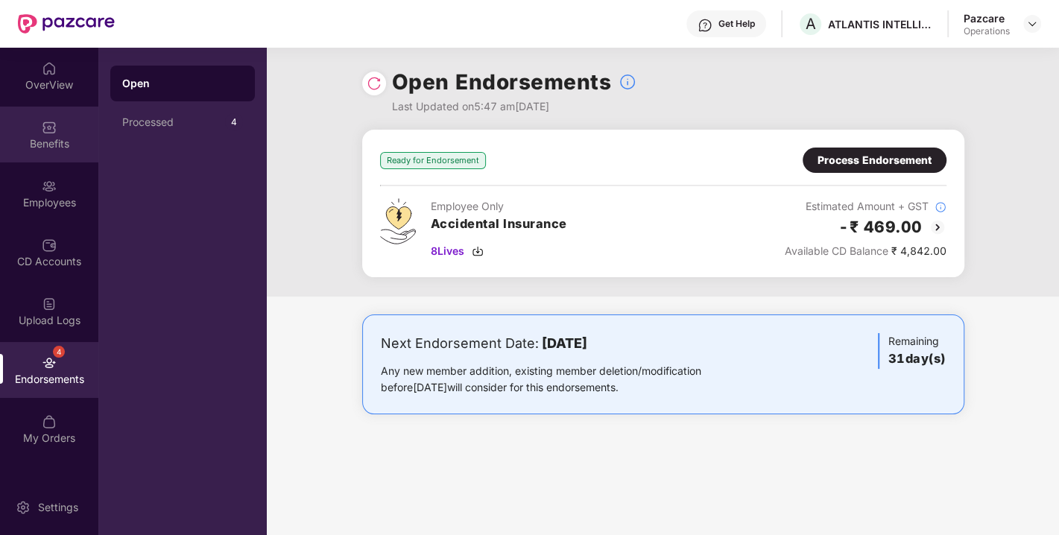
click at [71, 148] on div "Benefits" at bounding box center [49, 143] width 98 height 15
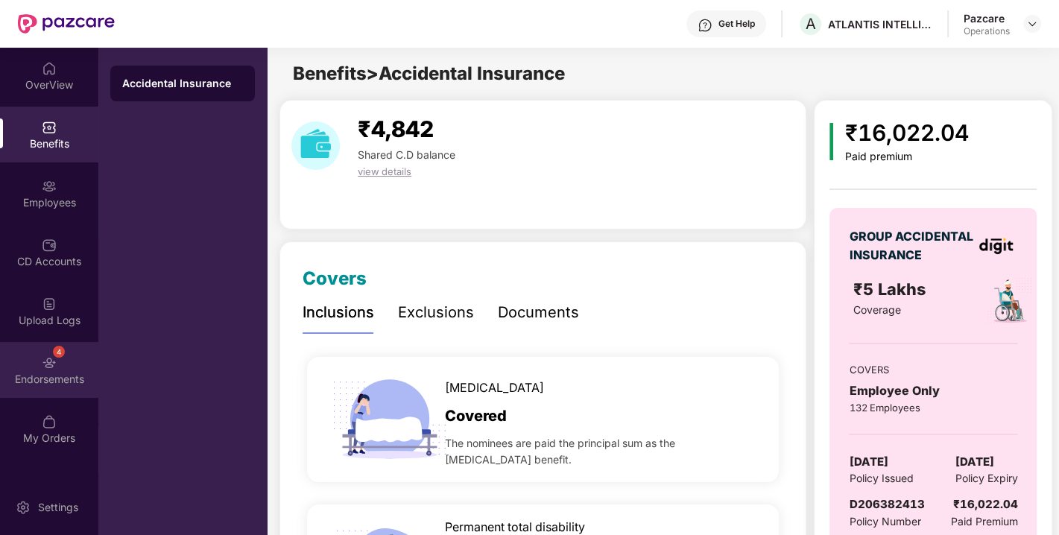
click at [51, 362] on img at bounding box center [49, 363] width 15 height 15
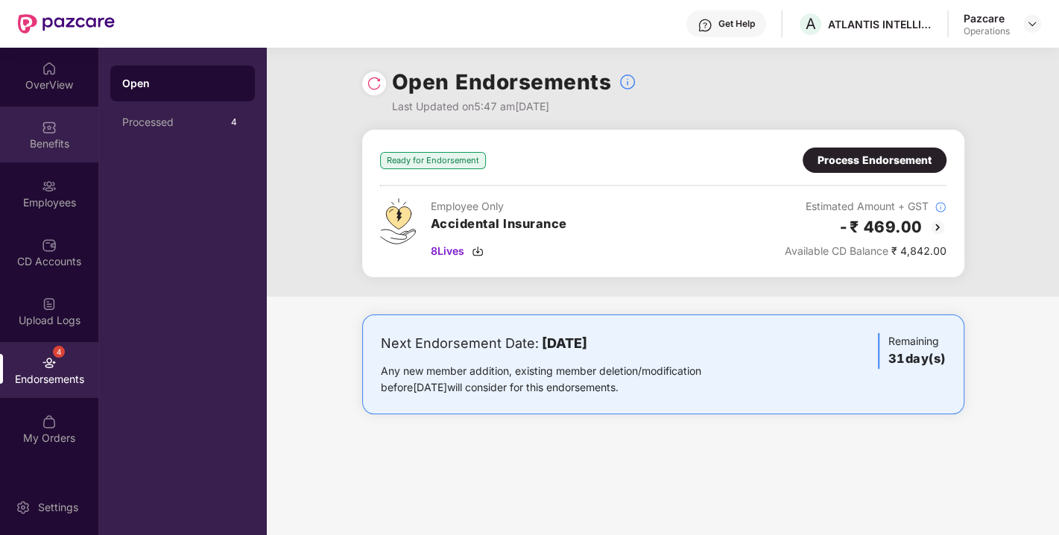
click at [42, 124] on img at bounding box center [49, 127] width 15 height 15
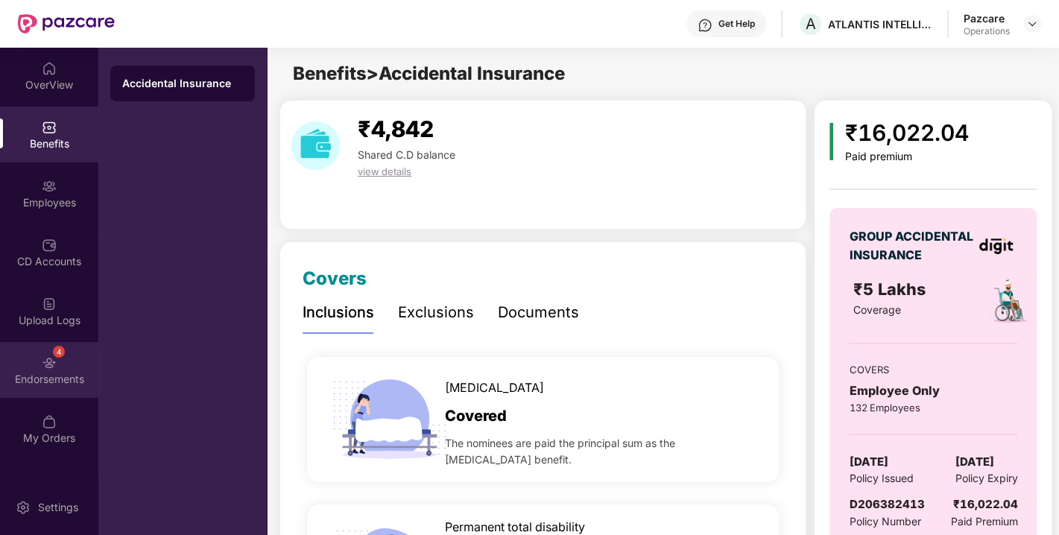
click at [64, 359] on div "4 Endorsements" at bounding box center [49, 370] width 98 height 56
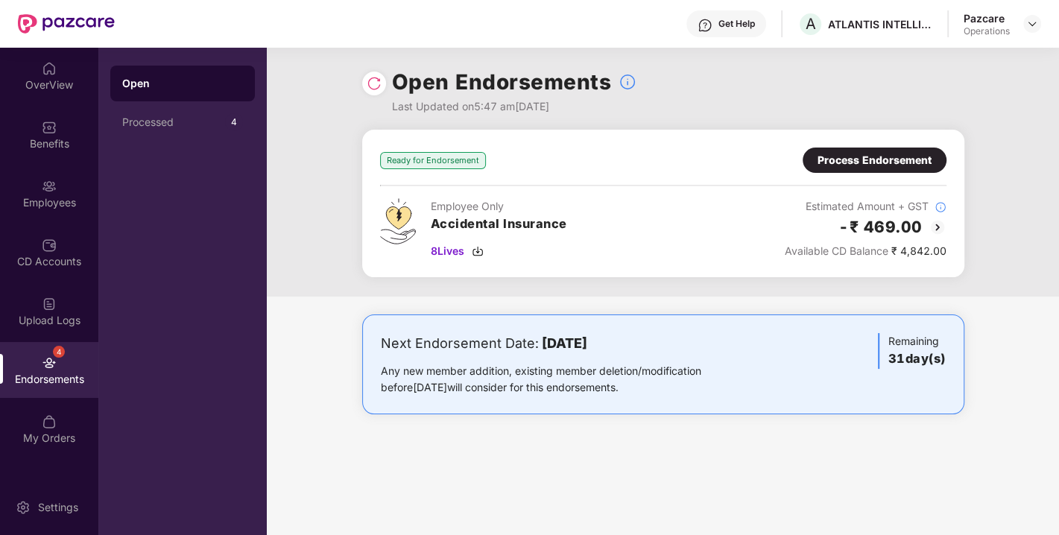
click at [373, 83] on img at bounding box center [374, 83] width 15 height 15
click at [480, 246] on img at bounding box center [478, 251] width 12 height 12
